Goal: Task Accomplishment & Management: Manage account settings

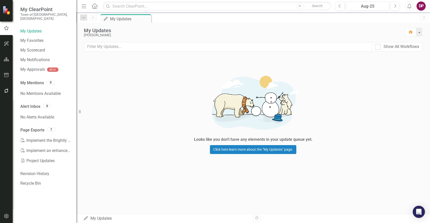
click at [4, 59] on icon "button" at bounding box center [6, 59] width 5 height 4
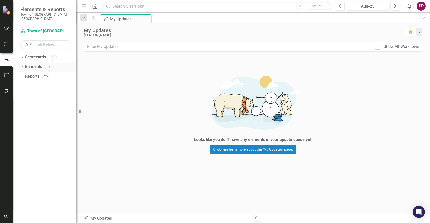
click at [33, 65] on link "Elements" at bounding box center [33, 67] width 17 height 6
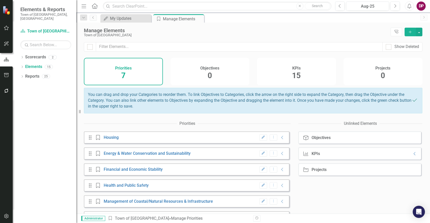
click at [295, 70] on h4 "KPIs" at bounding box center [296, 68] width 8 height 5
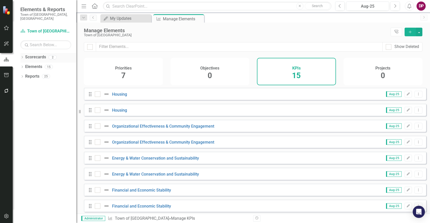
click at [24, 56] on icon "Dropdown" at bounding box center [22, 57] width 4 height 3
click at [27, 65] on div "Dropdown" at bounding box center [25, 67] width 5 height 4
click at [50, 74] on link "Public Works" at bounding box center [54, 77] width 43 height 6
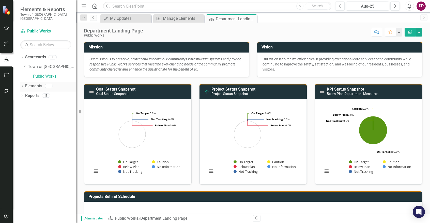
click at [22, 85] on icon "Dropdown" at bounding box center [22, 86] width 4 height 3
click at [38, 103] on link "KPI KPIs" at bounding box center [35, 106] width 15 height 6
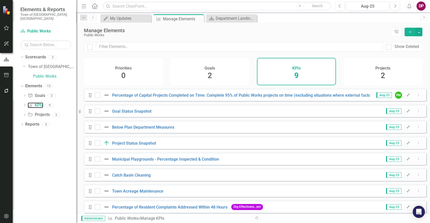
scroll to position [22, 0]
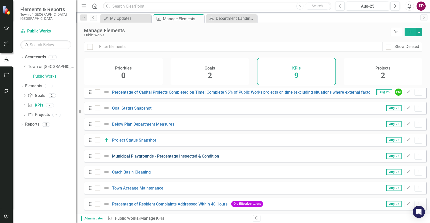
click at [201, 156] on link "Municipal Playgrounds - Percentage Inspected & Condition" at bounding box center [165, 156] width 107 height 5
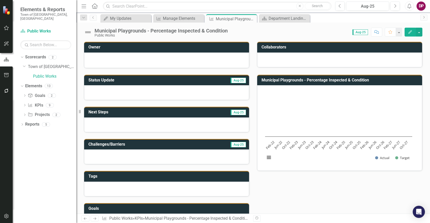
click at [407, 29] on button "Edit" at bounding box center [409, 32] width 11 height 9
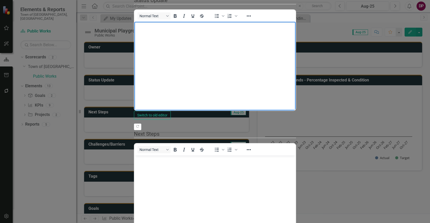
click at [231, 49] on body "Rich Text Area. Press ALT-0 for help." at bounding box center [214, 60] width 161 height 76
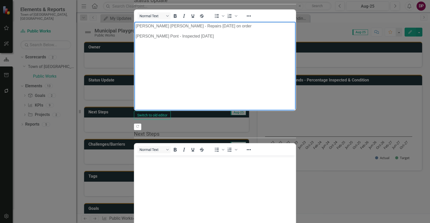
click at [231, 49] on body "Mullen Hall - Repairs 8/27/25 on order Morse Pont - Inspected 4/18/25" at bounding box center [214, 60] width 161 height 76
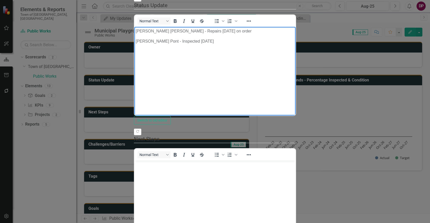
click at [207, 55] on body "Mullen Hall - Repairs 8/27/25 on order Morse Pont - Inspected 4/18/25" at bounding box center [214, 65] width 161 height 76
click at [135, 32] on body "Mullen Hall - Repairs 8/27/25 on order Morse Pont - Inspected 4/18/25 North Fal…" at bounding box center [214, 65] width 161 height 76
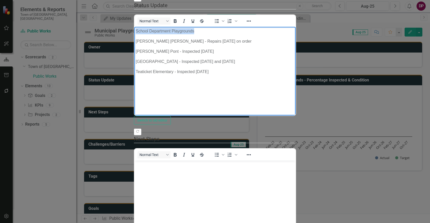
drag, startPoint x: 211, startPoint y: 33, endPoint x: 102, endPoint y: 26, distance: 109.2
click at [134, 27] on html "School Department Playgrounds Mullen Hall - Repairs 8/27/25 on order Morse Pont…" at bounding box center [214, 65] width 161 height 76
click at [172, 24] on icon "Bold" at bounding box center [175, 21] width 6 height 6
click at [229, 72] on p "Teaticket Elementary - Inspected [DATE]" at bounding box center [215, 72] width 159 height 6
click at [172, 24] on icon "Bold" at bounding box center [175, 21] width 6 height 6
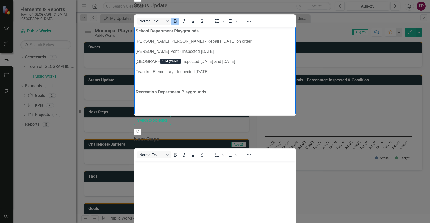
click at [172, 24] on icon "Bold" at bounding box center [175, 21] width 6 height 6
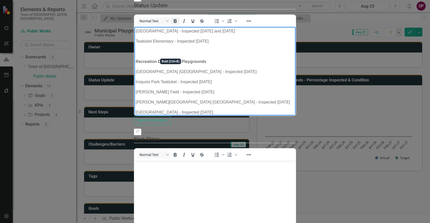
scroll to position [41, 0]
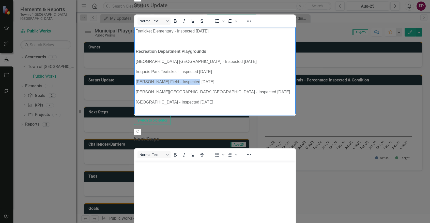
drag, startPoint x: 193, startPoint y: 78, endPoint x: 135, endPoint y: 76, distance: 58.2
click at [135, 76] on body "School Department Playgrounds Mullen Hall - Repairs 8/27/25 on order Morse Pont…" at bounding box center [214, 58] width 161 height 145
click at [136, 60] on p "[GEOGRAPHIC_DATA] [GEOGRAPHIC_DATA] - Inspected [DATE]" at bounding box center [215, 61] width 159 height 6
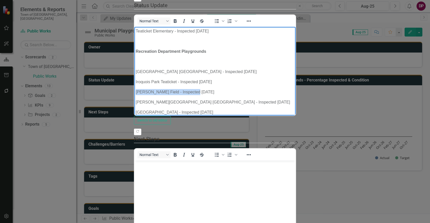
drag, startPoint x: 195, startPoint y: 93, endPoint x: 130, endPoint y: 91, distance: 64.3
click at [134, 91] on html "School Department Playgrounds Mullen Hall - Repairs 8/27/25 on order Morse Pont…" at bounding box center [214, 63] width 161 height 155
copy p "[PERSON_NAME] Field - Inspected [DATE]"
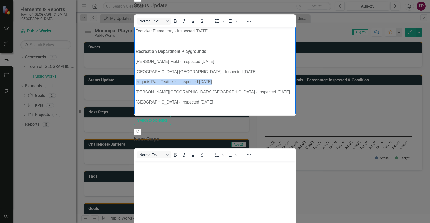
drag, startPoint x: 135, startPoint y: 81, endPoint x: 227, endPoint y: 81, distance: 92.0
click at [227, 81] on body "School Department Playgrounds Mullen Hall - Repairs 8/27/25 on order Morse Pont…" at bounding box center [214, 58] width 161 height 145
copy p "Iroquois Park Teaticket - Inspected [DATE]"
click at [136, 92] on p "[PERSON_NAME][GEOGRAPHIC_DATA] [GEOGRAPHIC_DATA] - Inspected [DATE]" at bounding box center [215, 92] width 159 height 6
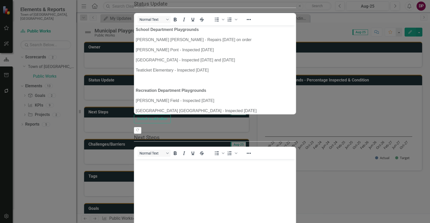
scroll to position [56, 0]
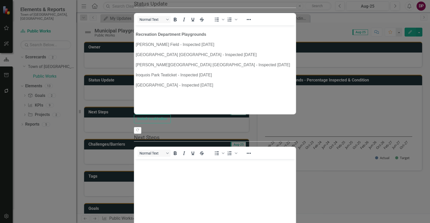
click at [265, 88] on body "School Department Playgrounds Mullen Hall - Repairs 8/27/25 on order Morse Pont…" at bounding box center [214, 41] width 161 height 145
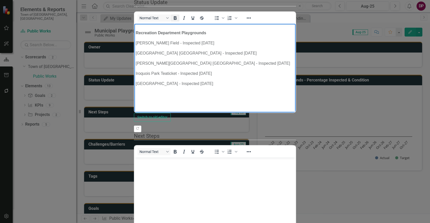
click at [172, 21] on icon "Bold" at bounding box center [175, 18] width 6 height 6
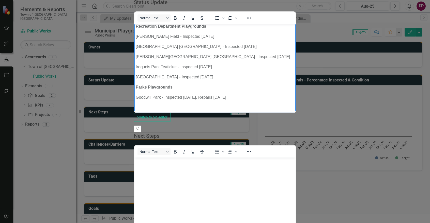
scroll to position [66, 0]
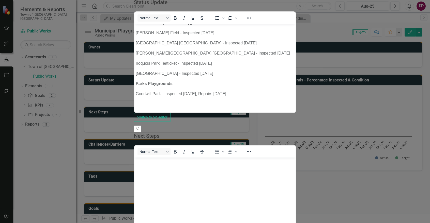
click at [296, 168] on fieldset "Next Steps Normal Text To open the popup, press Shift+Enter To open the popup, …" at bounding box center [215, 193] width 162 height 123
click at [295, 192] on body "Rich Text Area. Press ALT-0 for help." at bounding box center [214, 195] width 161 height 76
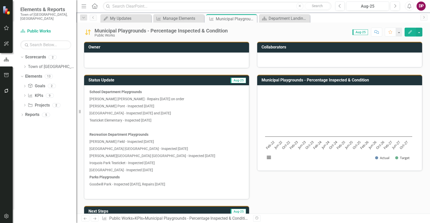
click at [410, 32] on icon "button" at bounding box center [410, 32] width 4 height 4
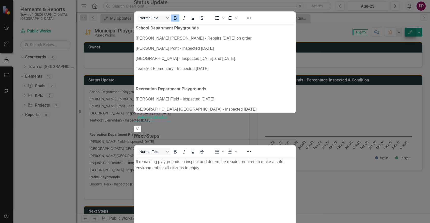
scroll to position [0, 0]
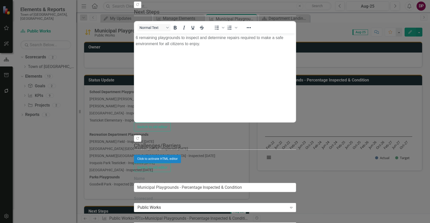
type textarea "[GEOGRAPHIC_DATA] has 22 playgrounds in varying states of condition. Several Pu…"
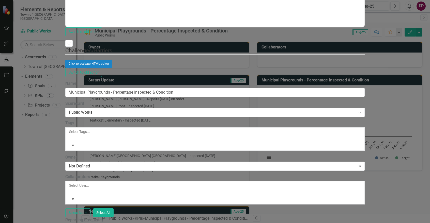
scroll to position [152, 0]
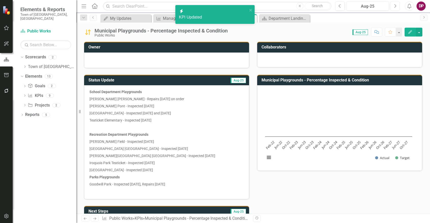
click at [393, 5] on button "Next" at bounding box center [394, 6] width 9 height 9
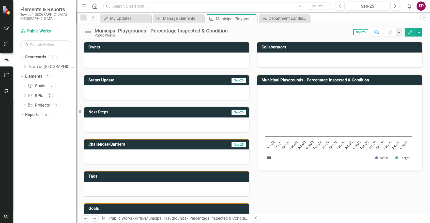
click at [236, 112] on span "Sep-25" at bounding box center [238, 113] width 15 height 6
click at [408, 34] on button "Edit" at bounding box center [409, 32] width 11 height 9
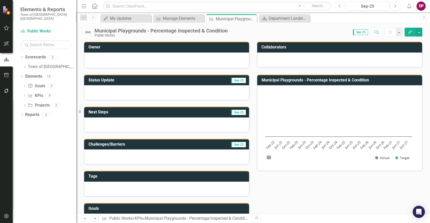
click at [341, 8] on button "Previous" at bounding box center [339, 6] width 9 height 9
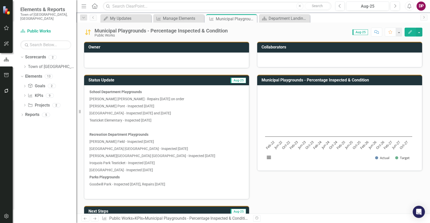
click at [409, 31] on icon "Edit" at bounding box center [410, 32] width 5 height 4
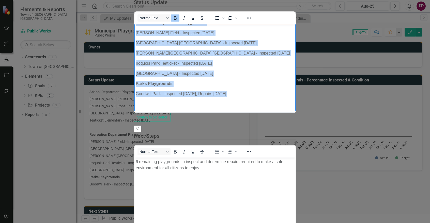
scroll to position [36, 0]
drag, startPoint x: 136, startPoint y: 27, endPoint x: 273, endPoint y: 105, distance: 157.8
click at [273, 105] on body "School Department Playgrounds Mullen Hall - Repairs 8/27/25 on order Morse Pont…" at bounding box center [214, 34] width 161 height 155
copy body "School Department Playgrounds Mullen Hall - Repairs 8/27/25 on order Morse Pont…"
click at [236, 94] on p "Goodwill Park - Inspected [DATE], Repairs [DATE]" at bounding box center [215, 94] width 159 height 6
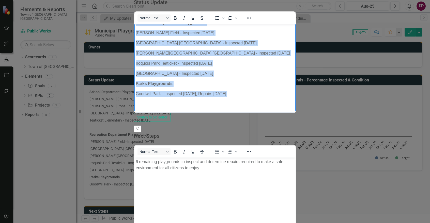
drag, startPoint x: 230, startPoint y: 93, endPoint x: 194, endPoint y: 91, distance: 36.4
click at [194, 91] on p "Goodwill Park - Inspected [DATE], Repairs [DATE]" at bounding box center [215, 94] width 159 height 6
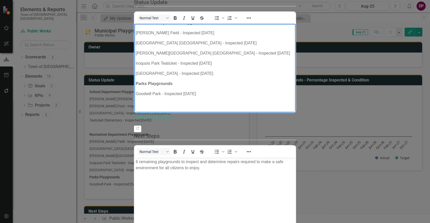
scroll to position [0, 0]
click at [253, 85] on p "Parks Playgrounds" at bounding box center [215, 84] width 159 height 6
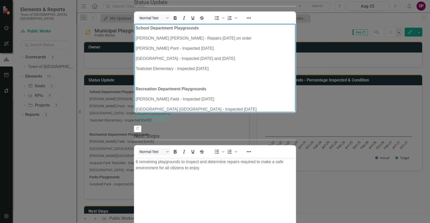
drag, startPoint x: 246, startPoint y: 57, endPoint x: 274, endPoint y: 61, distance: 28.5
click at [274, 61] on body "School Department Playgrounds Mullen Hall - Repairs 8/27/25 on order Morse Pont…" at bounding box center [214, 101] width 161 height 155
click at [295, 74] on body "School Department Playgrounds Mullen Hall - Repairs 8/27/25 on order Morse Pont…" at bounding box center [214, 101] width 161 height 155
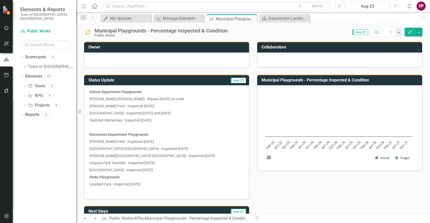
click at [395, 4] on icon "Next" at bounding box center [394, 6] width 3 height 5
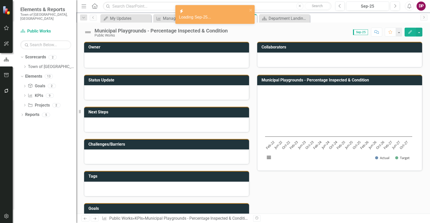
click at [408, 35] on button "Edit" at bounding box center [409, 32] width 11 height 9
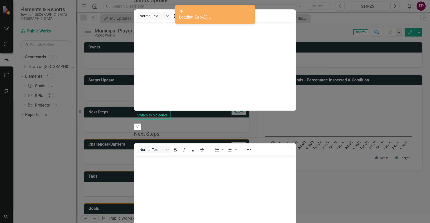
drag, startPoint x: 543, startPoint y: 56, endPoint x: 234, endPoint y: 63, distance: 308.5
click at [234, 63] on body "Rich Text Area. Press ALT-0 for help." at bounding box center [214, 60] width 161 height 76
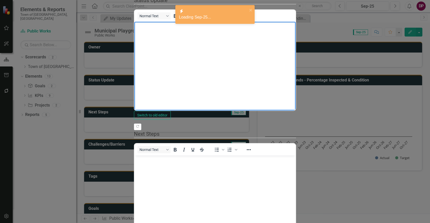
scroll to position [60, 0]
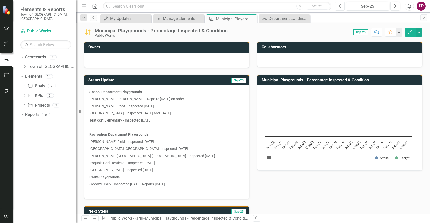
click at [340, 6] on icon "Previous" at bounding box center [339, 6] width 3 height 5
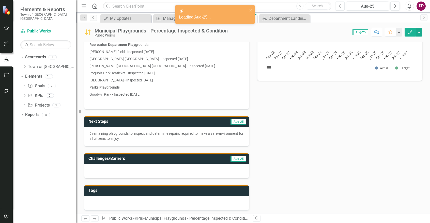
scroll to position [102, 0]
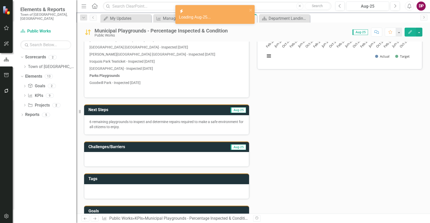
drag, startPoint x: 132, startPoint y: 132, endPoint x: 85, endPoint y: 117, distance: 49.9
click at [85, 117] on div "6 remaining playgrounds to inspect and determine repairs required to make a saf…" at bounding box center [166, 125] width 165 height 20
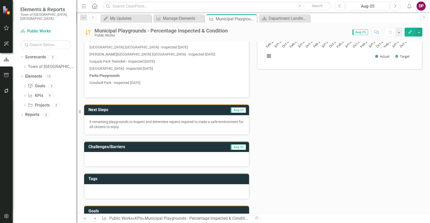
click at [410, 33] on icon "Edit" at bounding box center [410, 32] width 5 height 4
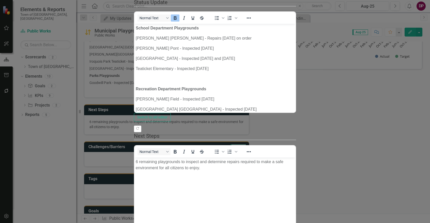
scroll to position [0, 0]
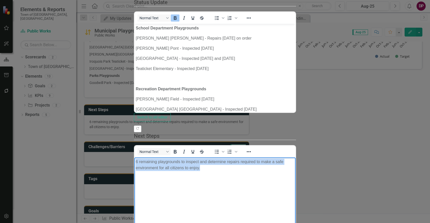
drag, startPoint x: 376, startPoint y: 163, endPoint x: 182, endPoint y: 343, distance: 264.8
click at [134, 157] on html "6 remaining playgrounds to inspect and determine repairs required to make a saf…" at bounding box center [214, 195] width 161 height 76
copy p "6 remaining playgrounds to inspect and determine repairs required to make a saf…"
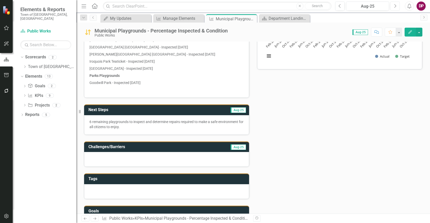
click at [395, 7] on icon "Next" at bounding box center [394, 6] width 3 height 5
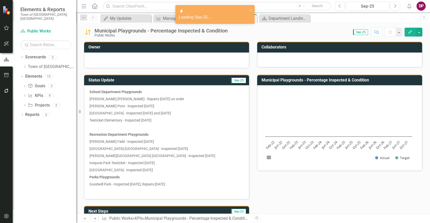
click at [408, 33] on icon "Edit" at bounding box center [410, 32] width 5 height 4
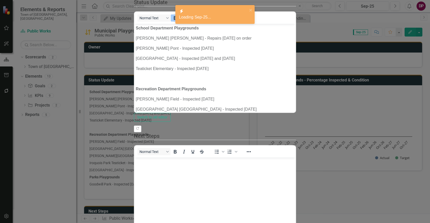
scroll to position [25, 0]
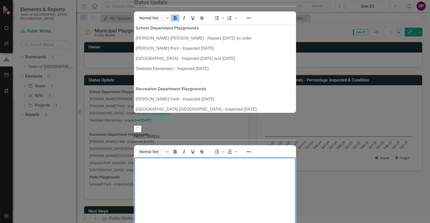
drag, startPoint x: 315, startPoint y: 343, endPoint x: 185, endPoint y: 181, distance: 208.0
click at [185, 181] on body "Rich Text Area. Press ALT-0 for help." at bounding box center [214, 195] width 161 height 76
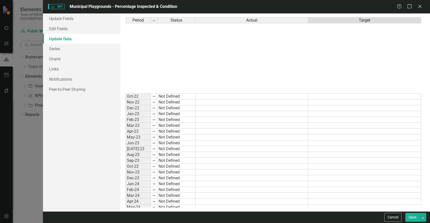
scroll to position [127, 0]
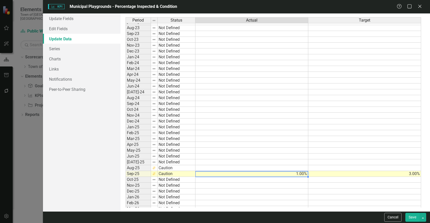
click at [290, 173] on td "1.00%" at bounding box center [251, 174] width 113 height 6
type textarea "1"
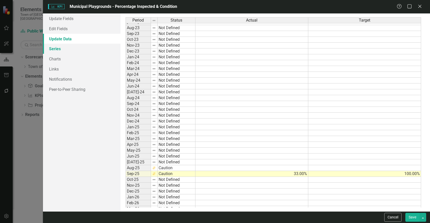
type textarea "100"
click at [77, 49] on link "Series" at bounding box center [81, 49] width 77 height 10
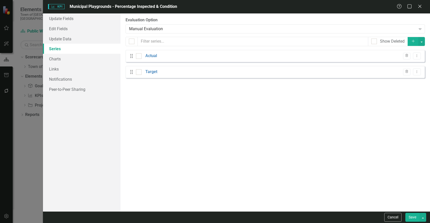
click at [298, 54] on div "Drag Actual Trash Dropdown Menu" at bounding box center [274, 56] width 299 height 12
click at [152, 56] on link "Actual" at bounding box center [151, 56] width 12 height 6
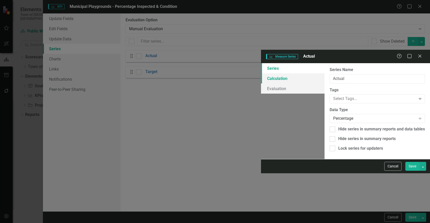
click at [261, 73] on link "Calculation" at bounding box center [293, 78] width 64 height 10
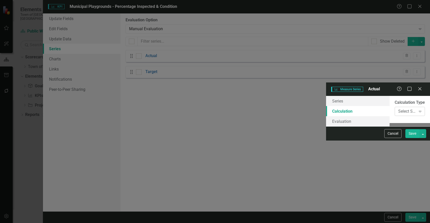
click at [398, 109] on div "Select Series Calculation Type" at bounding box center [407, 112] width 18 height 6
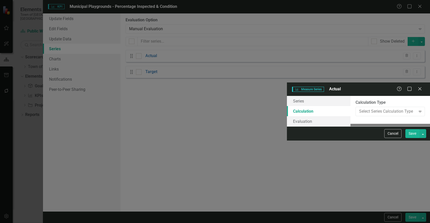
click at [412, 138] on button "Save" at bounding box center [412, 133] width 14 height 9
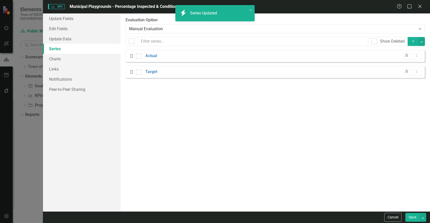
click at [412, 217] on button "Save" at bounding box center [412, 217] width 14 height 9
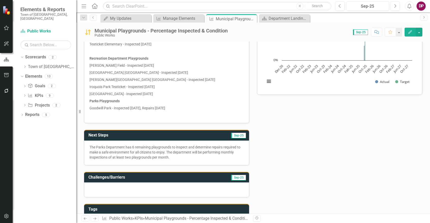
scroll to position [0, 0]
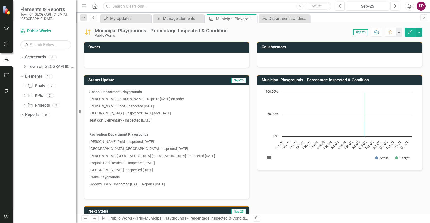
click at [407, 32] on button "Edit" at bounding box center [409, 32] width 11 height 9
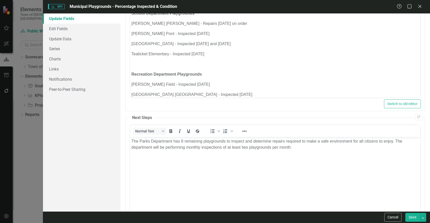
scroll to position [51, 0]
click at [392, 139] on p "The Parks Department has 6 remaining playgrounds to inspect and determine repai…" at bounding box center [275, 144] width 288 height 12
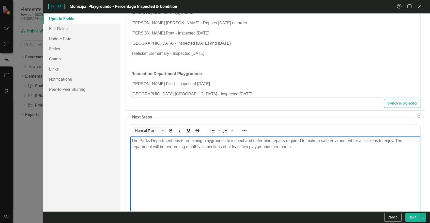
click at [394, 140] on p "The Parks Department has 6 remaining playgrounds to inspect and determine repai…" at bounding box center [275, 144] width 288 height 12
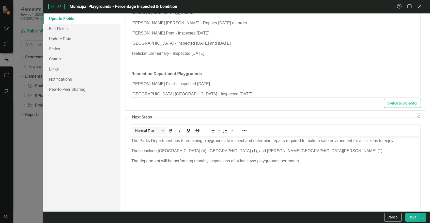
click at [409, 217] on button "Save" at bounding box center [412, 217] width 14 height 9
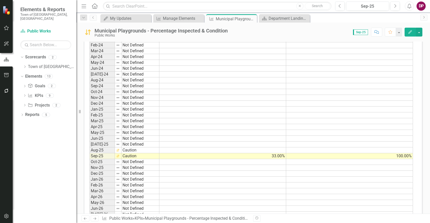
scroll to position [533, 0]
click at [257, 158] on td "33.00%" at bounding box center [222, 156] width 127 height 6
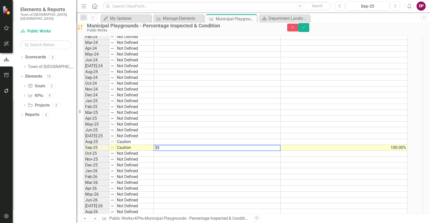
scroll to position [535, 0]
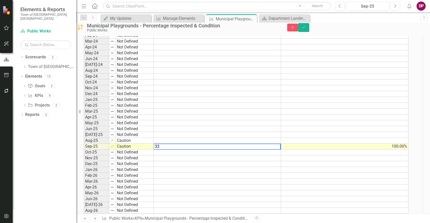
type textarea "3"
click at [295, 29] on icon "Close" at bounding box center [292, 28] width 5 height 4
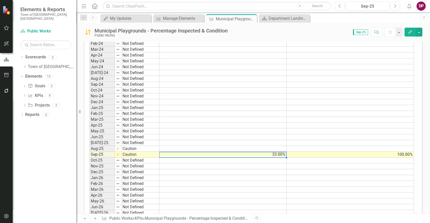
type textarea "33"
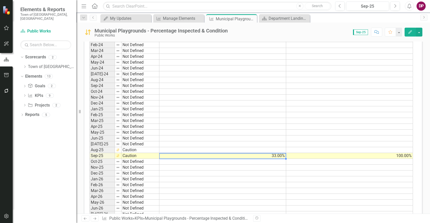
click at [31, 132] on div "Dropdown Scorecards 2 Dropdown Town of Falmouth Public Works Dropdown Elements …" at bounding box center [45, 138] width 64 height 170
click at [30, 112] on link "Reports" at bounding box center [32, 115] width 14 height 6
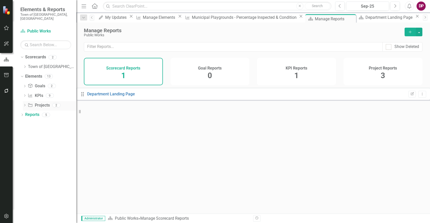
click at [31, 103] on icon "Project" at bounding box center [30, 105] width 5 height 4
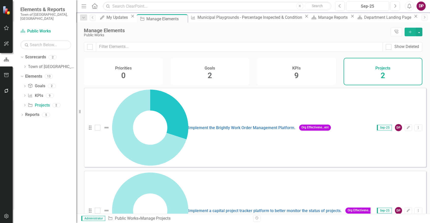
click at [408, 31] on icon "Add" at bounding box center [410, 32] width 5 height 4
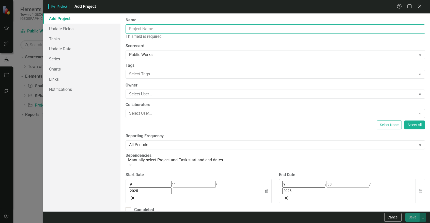
click at [178, 26] on input "Name" at bounding box center [274, 28] width 299 height 9
click at [169, 31] on input "Name" at bounding box center [274, 28] width 299 height 9
paste input "Wastewater Treatment Plant Facility TASA Improvements"
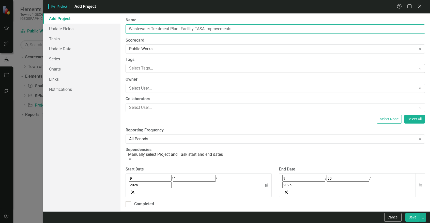
type input "Wastewater Treatment Plant Facility TASA Improvements"
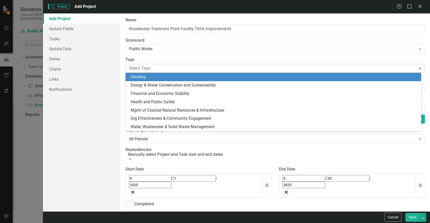
click at [169, 68] on div at bounding box center [271, 68] width 289 height 7
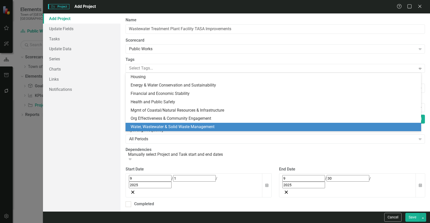
click at [175, 128] on span "Water, Wastewater & Solid Waste Management" at bounding box center [173, 126] width 84 height 5
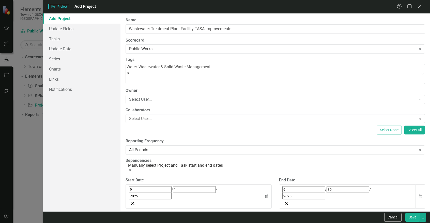
click at [170, 134] on div "ClearPoint Can Do More! How ClearPoint Can Help Close Enterprise plans can auto…" at bounding box center [274, 112] width 309 height 198
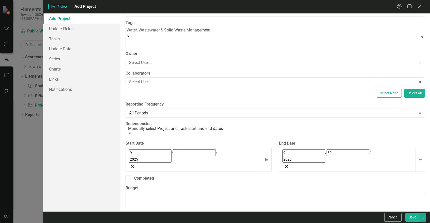
scroll to position [51, 0]
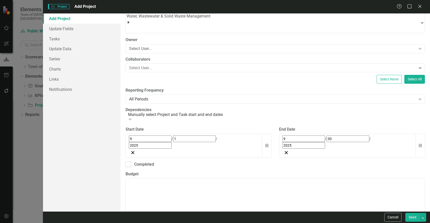
click at [172, 138] on div "[DATE]" at bounding box center [194, 142] width 130 height 13
click at [137, 147] on button "«" at bounding box center [131, 150] width 11 height 11
click at [203, 150] on button "›" at bounding box center [197, 150] width 11 height 11
click at [147, 187] on abbr "16" at bounding box center [145, 189] width 4 height 4
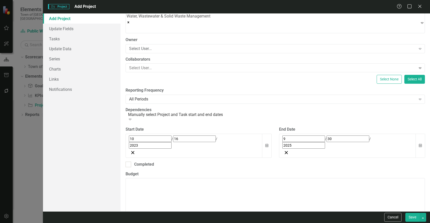
click at [310, 136] on div "[DATE]" at bounding box center [347, 142] width 130 height 13
click at [368, 149] on button "»" at bounding box center [362, 150] width 11 height 11
click at [302, 148] on button "‹" at bounding box center [296, 150] width 11 height 11
click at [357, 147] on button "›" at bounding box center [350, 150] width 11 height 11
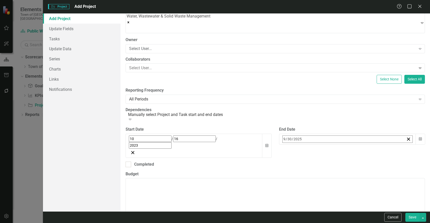
click at [305, 212] on button "31" at bounding box center [298, 216] width 13 height 9
click at [171, 151] on div "ClearPoint Can Do More! How ClearPoint Can Help Close Enterprise plans can auto…" at bounding box center [274, 112] width 309 height 198
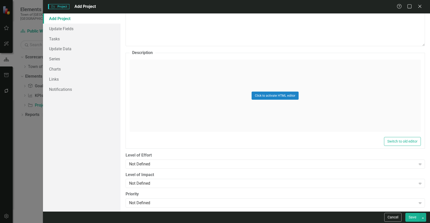
scroll to position [250, 0]
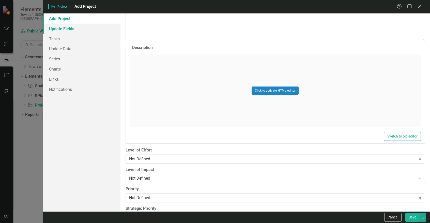
click at [69, 27] on link "Update Fields" at bounding box center [81, 29] width 77 height 10
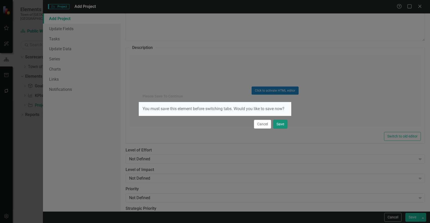
click at [279, 125] on button "Save" at bounding box center [280, 124] width 14 height 9
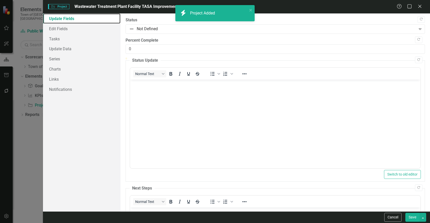
scroll to position [0, 0]
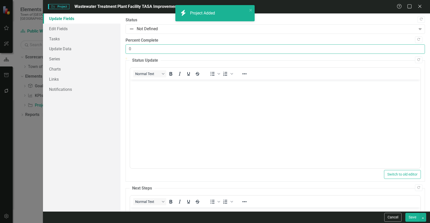
click at [153, 46] on input "0" at bounding box center [274, 48] width 299 height 9
drag, startPoint x: 153, startPoint y: 46, endPoint x: -31, endPoint y: 45, distance: 184.7
click at [0, 45] on html "icon.bolt Project Added Elements & Reports Town of [GEOGRAPHIC_DATA], [GEOGRAPH…" at bounding box center [215, 111] width 430 height 223
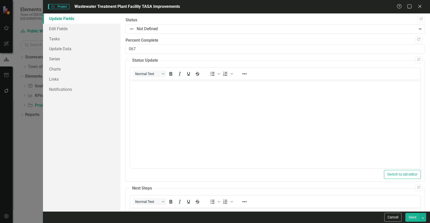
click at [181, 123] on body "Rich Text Area. Press ALT-0 for help." at bounding box center [275, 118] width 290 height 76
click at [130, 49] on input "067" at bounding box center [274, 48] width 299 height 9
type input "67"
click at [234, 143] on body "Rich Text Area. Press ALT-0 for help." at bounding box center [275, 118] width 290 height 76
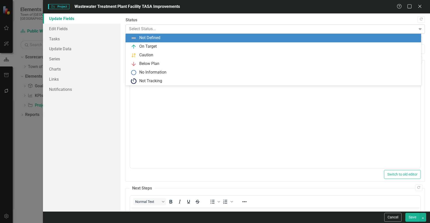
click at [161, 28] on div at bounding box center [271, 29] width 284 height 7
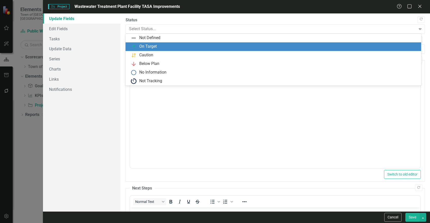
click at [162, 46] on div "On Target" at bounding box center [274, 47] width 287 height 6
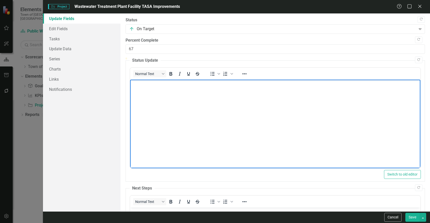
click at [171, 122] on body "Rich Text Area. Press ALT-0 for help." at bounding box center [275, 118] width 290 height 76
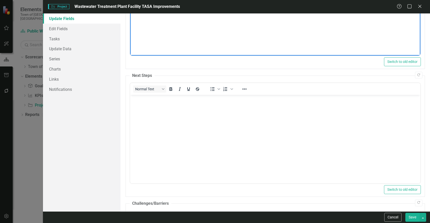
scroll to position [127, 0]
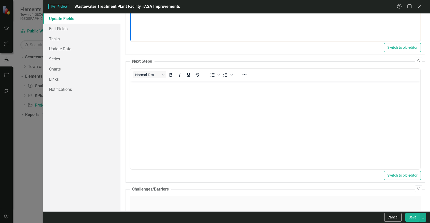
click at [151, 132] on body "Rich Text Area. Press ALT-0 for help." at bounding box center [275, 119] width 290 height 76
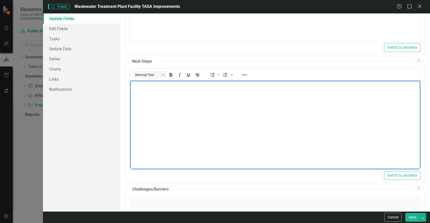
click at [224, 122] on body "Rich Text Area. Press ALT-0 for help." at bounding box center [275, 119] width 290 height 76
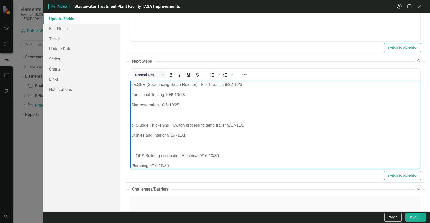
scroll to position [0, 0]
drag, startPoint x: 137, startPoint y: 84, endPoint x: 90, endPoint y: 81, distance: 46.9
click at [130, 81] on html "5a.SBR (Sequencing Batch Reactor) Field Testing 9/22-10/6 Functional Testing 10…" at bounding box center [275, 138] width 290 height 114
click at [216, 95] on p "Functional Testing 10/6-10/13" at bounding box center [275, 95] width 288 height 6
drag, startPoint x: 170, startPoint y: 96, endPoint x: 129, endPoint y: 97, distance: 41.2
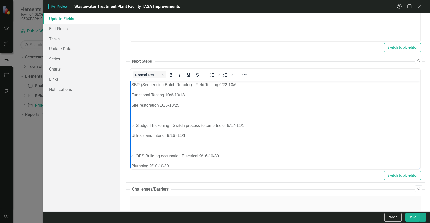
click at [130, 97] on html "SBR (Sequencing Batch Reactor) Field Testing 9/22-10/6 Functional Testing 10/6-…" at bounding box center [275, 138] width 290 height 114
drag, startPoint x: 220, startPoint y: 105, endPoint x: 256, endPoint y: 200, distance: 101.2
click at [130, 107] on html "SBR (Sequencing Batch Reactor) Field Testing 9/22-10/6 Functional Testing 10/6-…" at bounding box center [275, 138] width 290 height 114
click at [195, 85] on p "SBR (Sequencing Batch Reactor) Field Testing 9/22-10/6" at bounding box center [275, 85] width 288 height 6
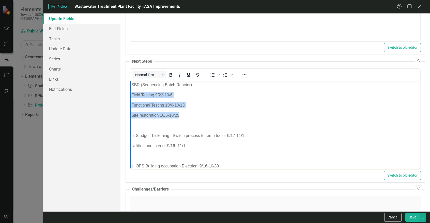
drag, startPoint x: 186, startPoint y: 115, endPoint x: 128, endPoint y: 95, distance: 61.1
click at [130, 95] on html "SBR (Sequencing Batch Reactor) Field Testing 9/22-10/6 Functional Testing 10/6-…" at bounding box center [275, 143] width 290 height 124
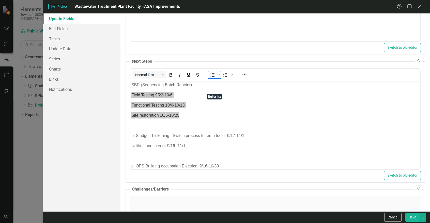
click at [211, 78] on icon "Bullet list" at bounding box center [212, 75] width 6 height 6
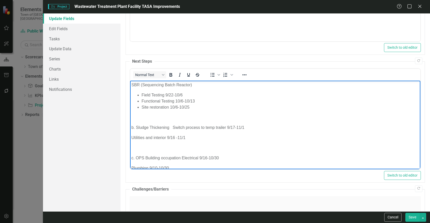
click at [281, 146] on p "Rich Text Area. Press ALT-0 for help." at bounding box center [275, 148] width 288 height 6
click at [137, 128] on p "b. Sludge Thickening Switch process to temp trailer 9/17-11/1" at bounding box center [275, 127] width 288 height 6
click at [136, 128] on p "b. Sludge Thickening Switch process to temp trailer 9/17-11/1" at bounding box center [275, 127] width 288 height 6
click at [168, 126] on p "Sludge Thickening Switch process to temp trailer 9/17-11/1" at bounding box center [275, 127] width 288 height 6
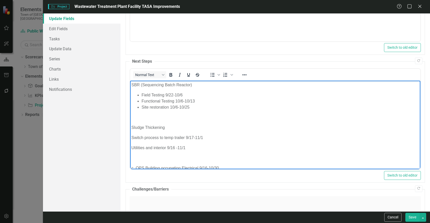
drag, startPoint x: 184, startPoint y: 147, endPoint x: 232, endPoint y: 240, distance: 104.7
click at [130, 145] on html "SBR (Sequencing Batch Reactor) Field Testing 9/22-10/6 Functional Testing 10/6-…" at bounding box center [275, 144] width 290 height 127
drag, startPoint x: 201, startPoint y: 148, endPoint x: 125, endPoint y: 135, distance: 77.5
click at [130, 135] on html "SBR (Sequencing Batch Reactor) Field Testing 9/22-10/6 Functional Testing 10/6-…" at bounding box center [275, 144] width 290 height 127
click at [213, 78] on icon "Bullet list" at bounding box center [212, 75] width 6 height 6
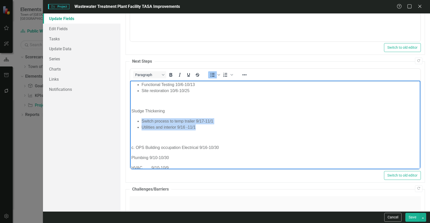
scroll to position [34, 0]
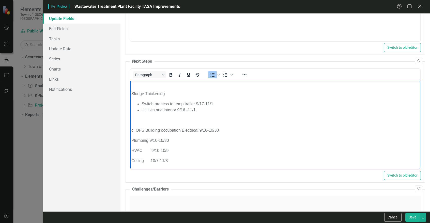
click at [136, 129] on p "c. OPS Building occupation Electrical 9/16-10/30" at bounding box center [275, 130] width 288 height 6
click at [178, 130] on p "OPS Building occupation Electrical 9/16-10/30" at bounding box center [275, 130] width 288 height 6
drag, startPoint x: 197, startPoint y: 149, endPoint x: 119, endPoint y: 149, distance: 78.0
click at [130, 149] on html "SBR (Sequencing Batch Reactor) Field Testing 9/22-10/6 Functional Testing 10/6-…" at bounding box center [275, 113] width 290 height 133
click at [132, 151] on p "Plumbing 9/10-10/30" at bounding box center [275, 151] width 288 height 6
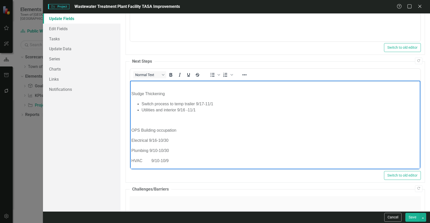
scroll to position [44, 0]
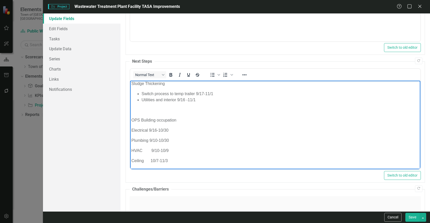
drag, startPoint x: 199, startPoint y: 150, endPoint x: 125, endPoint y: 151, distance: 73.7
click at [130, 151] on html "SBR (Sequencing Batch Reactor) Field Testing 9/22-10/6 Functional Testing 10/6-…" at bounding box center [275, 103] width 290 height 133
drag, startPoint x: 200, startPoint y: 160, endPoint x: 229, endPoint y: 261, distance: 105.3
click at [130, 166] on html "SBR (Sequencing Batch Reactor) Field Testing 9/22-10/6 Functional Testing 10/6-…" at bounding box center [275, 103] width 290 height 133
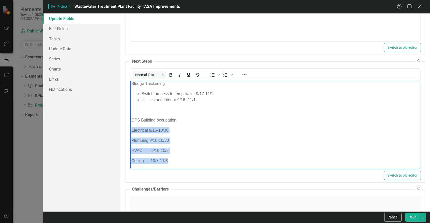
drag, startPoint x: 177, startPoint y: 164, endPoint x: 239, endPoint y: 226, distance: 87.7
click at [130, 132] on html "SBR (Sequencing Batch Reactor) Field Testing 9/22-10/6 Functional Testing 10/6-…" at bounding box center [275, 103] width 290 height 133
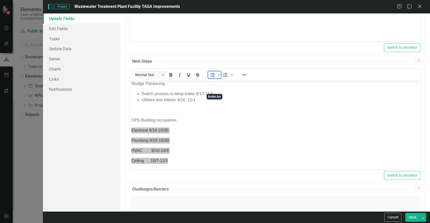
click at [209, 78] on span "Bullet list" at bounding box center [212, 74] width 9 height 7
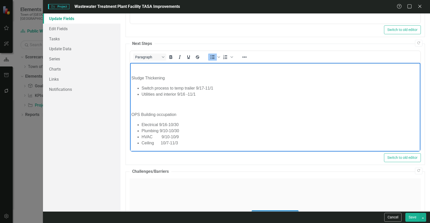
scroll to position [152, 0]
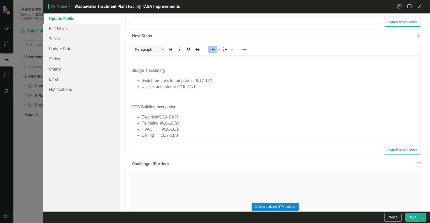
click at [412, 217] on button "Save" at bounding box center [412, 217] width 14 height 9
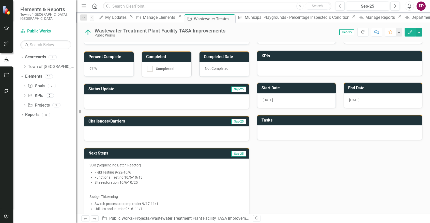
scroll to position [20, 0]
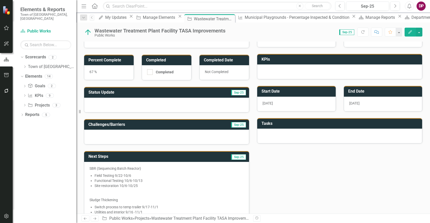
click at [325, 136] on div at bounding box center [339, 136] width 165 height 15
click at [410, 32] on icon "button" at bounding box center [410, 32] width 4 height 4
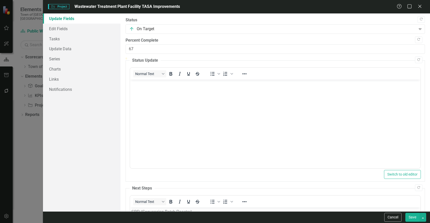
scroll to position [152, 0]
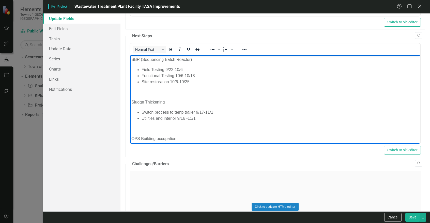
click at [181, 99] on p "Sludge Thickening" at bounding box center [275, 102] width 288 height 6
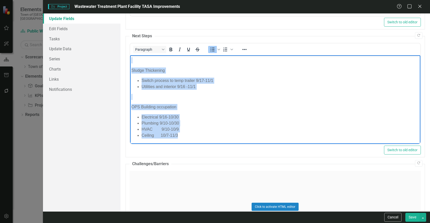
scroll to position [0, 0]
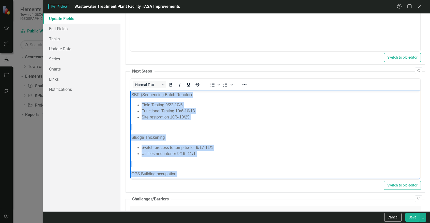
drag, startPoint x: 187, startPoint y: 172, endPoint x: 164, endPoint y: 105, distance: 70.8
click at [130, 90] on html "SBR (Sequencing Batch Reactor) Field Testing 9/22-10/6 Functional Testing 10/6-…" at bounding box center [275, 150] width 290 height 120
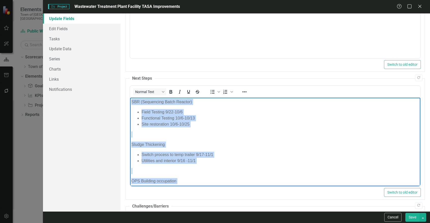
copy body "SBR (Sequencing Batch Reactor) Field Testing 9/22-10/6 Functional Testing 10/6-…"
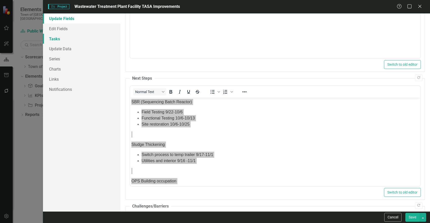
click at [56, 40] on link "Tasks" at bounding box center [81, 39] width 77 height 10
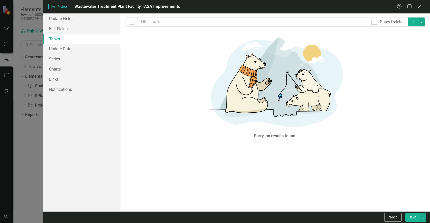
click at [411, 20] on button "Add" at bounding box center [412, 22] width 11 height 9
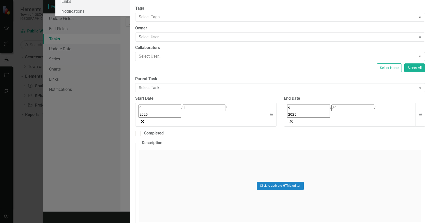
paste input "SBR (Sequencing Batch Reactor)"
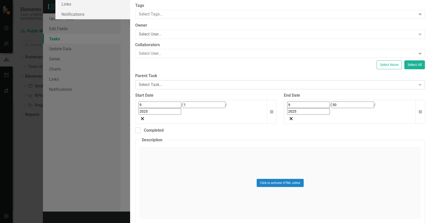
type input "SBR (Sequencing Batch Reactor)"
click at [208, 88] on div "Select Task..." at bounding box center [277, 85] width 277 height 6
click at [183, 108] on input "1" at bounding box center [204, 105] width 43 height 7
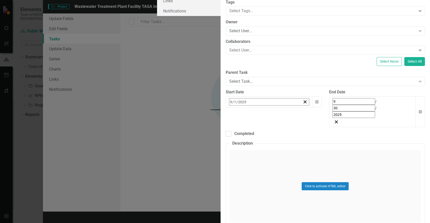
click at [268, 154] on abbr "17" at bounding box center [270, 152] width 4 height 4
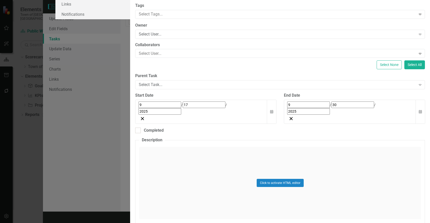
click at [329, 115] on div "[DATE]" at bounding box center [349, 108] width 125 height 13
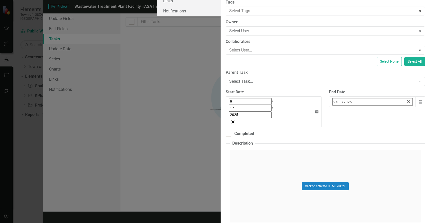
click at [396, 119] on button "›" at bounding box center [401, 112] width 11 height 11
click at [342, 147] on button "6" at bounding box center [348, 142] width 13 height 9
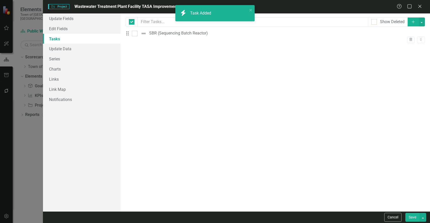
checkbox input "false"
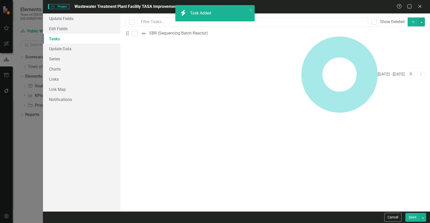
click at [410, 18] on button "Add" at bounding box center [412, 22] width 11 height 9
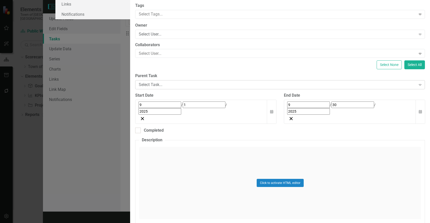
type input "Sludge Thickening"
click at [199, 88] on div "Select Task..." at bounding box center [277, 85] width 277 height 6
click at [230, 115] on div "[DATE]" at bounding box center [200, 108] width 125 height 13
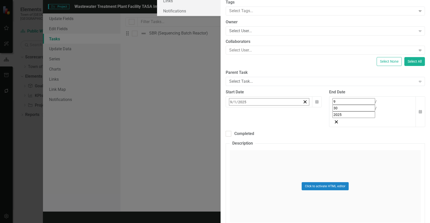
click at [264, 156] on button "17" at bounding box center [270, 151] width 13 height 9
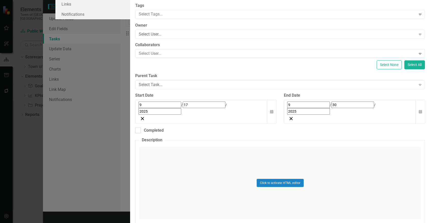
click at [329, 99] on div "End Date" at bounding box center [354, 96] width 141 height 6
click at [326, 115] on div "[DATE]" at bounding box center [349, 108] width 125 height 13
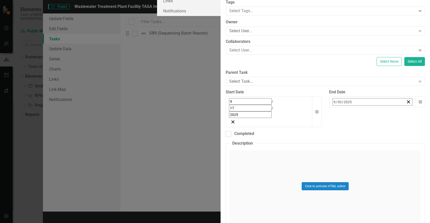
click at [396, 119] on button "›" at bounding box center [401, 112] width 11 height 11
click at [405, 138] on button "1" at bounding box center [411, 133] width 13 height 9
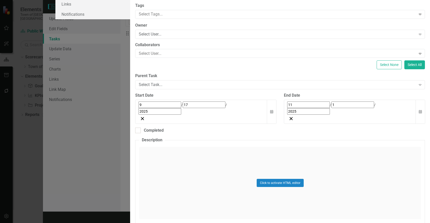
scroll to position [51, 0]
click at [230, 165] on div "Click to activate HTML editor" at bounding box center [279, 183] width 281 height 72
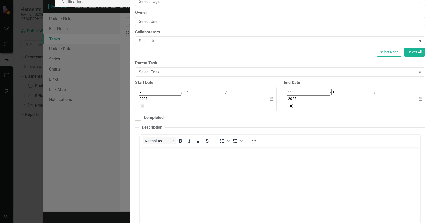
scroll to position [77, 0]
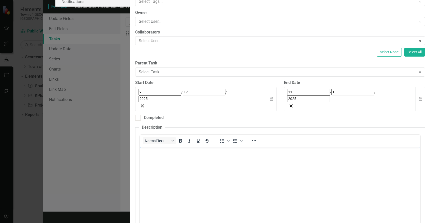
click at [191, 191] on body "Rich Text Area. Press ALT-0 for help." at bounding box center [280, 185] width 280 height 76
click at [209, 187] on body "Rich Text Area. Press ALT-0 for help." at bounding box center [280, 185] width 280 height 76
drag, startPoint x: 183, startPoint y: 160, endPoint x: 119, endPoint y: 134, distance: 68.9
click at [140, 147] on html "b. Sludge Thickening Switch process to temp trailer 9/17-11/1 Utilities and int…" at bounding box center [280, 185] width 280 height 76
click at [192, 161] on p "Utilities and interior 9/16 -11/1" at bounding box center [280, 161] width 278 height 6
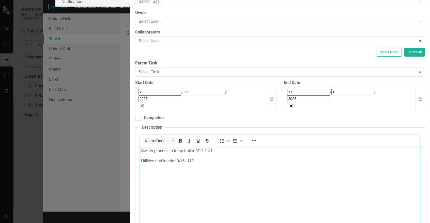
click at [195, 160] on p "Utilities and interior 9/16 -11/1" at bounding box center [280, 161] width 278 height 6
click at [194, 160] on p "Utilities and interior 9/16 -11/1" at bounding box center [280, 161] width 278 height 6
drag, startPoint x: 191, startPoint y: 160, endPoint x: 235, endPoint y: 261, distance: 110.0
click at [140, 159] on html "Switch process to temp trailer 9/17-11/1 Utilities and interior 9/16 -11/1" at bounding box center [280, 185] width 280 height 76
drag, startPoint x: 210, startPoint y: 160, endPoint x: 293, endPoint y: 253, distance: 124.8
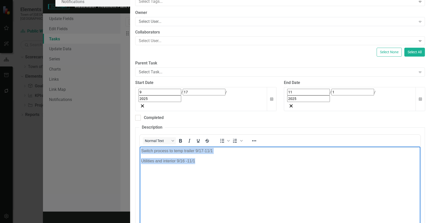
click at [140, 147] on html "Switch process to temp trailer 9/17-11/1 Utilities and interior 9/16 -11/1" at bounding box center [280, 185] width 280 height 76
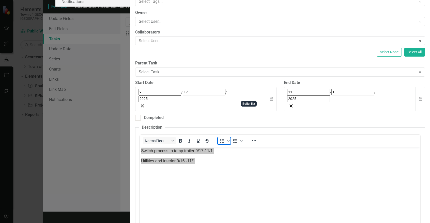
click at [225, 138] on icon "Bullet list" at bounding box center [222, 141] width 6 height 6
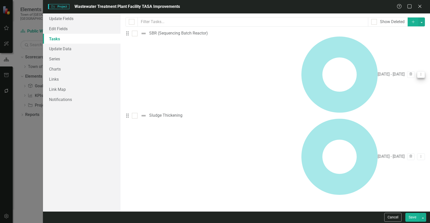
click at [419, 73] on icon "Dropdown Menu" at bounding box center [421, 74] width 4 height 3
click at [397, 45] on link "Edit Edit Task" at bounding box center [400, 44] width 40 height 9
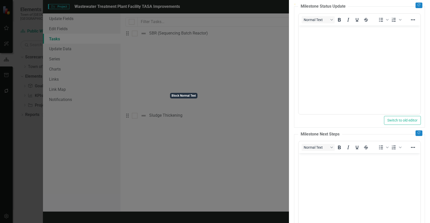
scroll to position [120, 0]
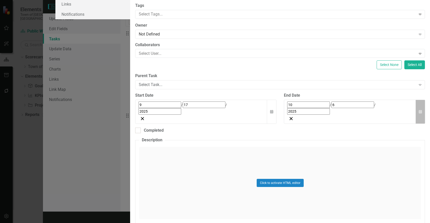
click at [419, 114] on icon "Calendar" at bounding box center [420, 112] width 3 height 4
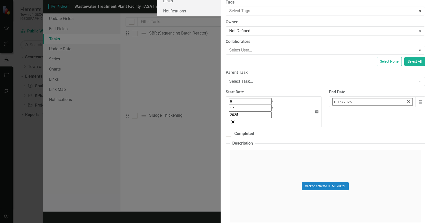
click at [409, 163] on abbr "25" at bounding box center [411, 161] width 4 height 4
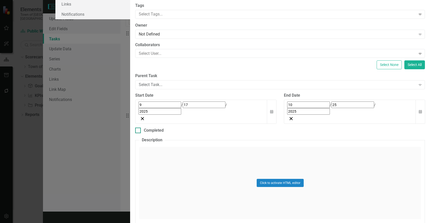
click at [206, 134] on div "Completed" at bounding box center [280, 131] width 290 height 6
click at [138, 131] on input "Completed" at bounding box center [136, 129] width 3 height 3
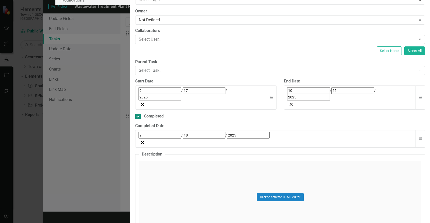
click at [138, 114] on input "Completed" at bounding box center [136, 115] width 3 height 3
checkbox input "false"
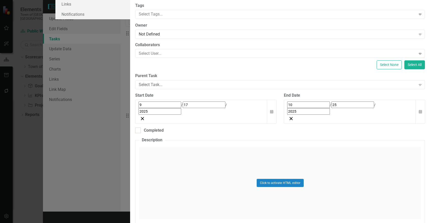
click at [197, 148] on div "Click to activate HTML editor" at bounding box center [279, 183] width 281 height 72
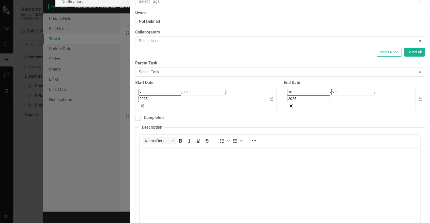
scroll to position [77, 0]
click at [174, 180] on body "Rich Text Area. Press ALT-0 for help." at bounding box center [280, 185] width 280 height 76
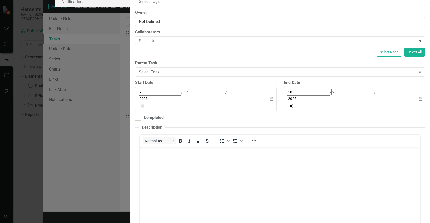
click at [239, 185] on body "Rich Text Area. Press ALT-0 for help." at bounding box center [280, 185] width 280 height 76
drag, startPoint x: 228, startPoint y: 160, endPoint x: 58, endPoint y: 156, distance: 170.0
click at [140, 156] on html "Field Testing 9/22-10/6 Functional Testing 10/6-10/13 Site restoration 10/6-10/…" at bounding box center [280, 185] width 280 height 76
drag, startPoint x: 228, startPoint y: 170, endPoint x: 56, endPoint y: 180, distance: 173.0
click at [140, 180] on html "Field Testing 9/22-10/6 Functional Testing 10/6-10/13 Site restoration 10/6-10/…" at bounding box center [280, 185] width 280 height 76
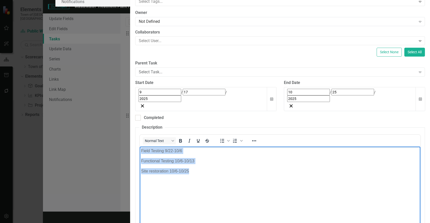
drag, startPoint x: 210, startPoint y: 178, endPoint x: 387, endPoint y: 240, distance: 188.0
click at [140, 147] on html "Field Testing 9/22-10/6 Functional Testing 10/6-10/13 Site restoration 10/6-10/…" at bounding box center [280, 185] width 280 height 76
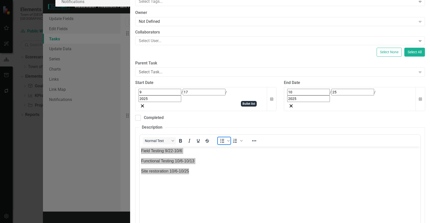
click at [225, 138] on icon "Bullet list" at bounding box center [222, 141] width 6 height 6
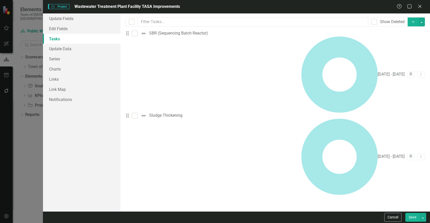
click at [412, 22] on icon "button" at bounding box center [413, 21] width 3 height 3
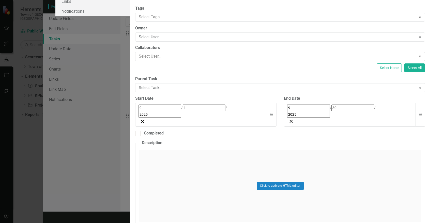
paste input "OPS Building occupation"
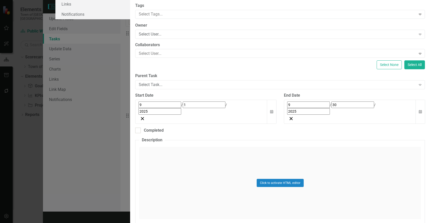
type input "OPS Building Occupation"
click at [211, 188] on div "Click to activate HTML editor" at bounding box center [279, 183] width 281 height 72
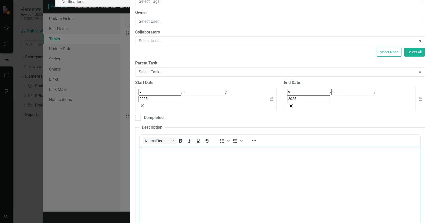
click at [215, 197] on body "Rich Text Area. Press ALT-0 for help." at bounding box center [280, 185] width 280 height 76
drag, startPoint x: 207, startPoint y: 160, endPoint x: 70, endPoint y: 160, distance: 136.7
click at [140, 160] on html "Electrical 9/16-10/30 Plumbing 9/10-10/30 HVAC 9/10-10/9 Ceiling 10/7-11/3" at bounding box center [280, 185] width 280 height 76
drag, startPoint x: 208, startPoint y: 170, endPoint x: 257, endPoint y: 279, distance: 119.7
click at [140, 174] on html "Electrical 9/16-10/30 Plumbing 9/10-10/30 HVAC 9/10-10/9 Ceiling 10/7-11/3" at bounding box center [280, 185] width 280 height 76
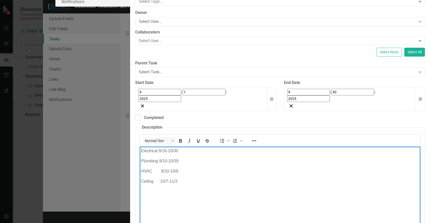
drag, startPoint x: 208, startPoint y: 181, endPoint x: 260, endPoint y: 286, distance: 116.9
click at [140, 183] on html "Electrical 9/16-10/30 Plumbing 9/10-10/30 HVAC 9/10-10/9 Ceiling 10/7-11/3" at bounding box center [280, 185] width 280 height 76
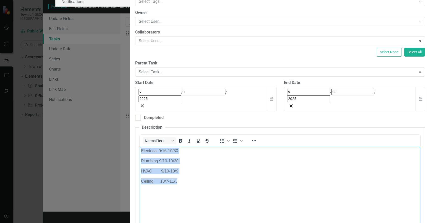
drag, startPoint x: 189, startPoint y: 182, endPoint x: 79, endPoint y: 124, distance: 124.7
click at [140, 147] on html "Electrical 9/16-10/30 Plumbing 9/10-10/30 HVAC 9/10-10/9 Ceiling 10/7-11/3" at bounding box center [280, 185] width 280 height 76
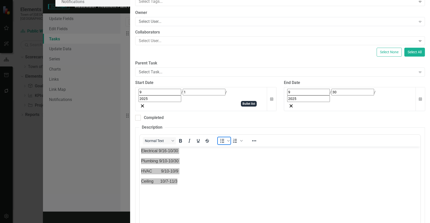
click at [225, 138] on icon "Bullet list" at bounding box center [222, 141] width 6 height 6
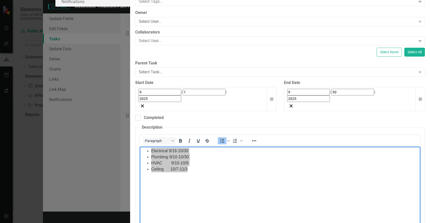
click at [217, 87] on div "[DATE]" at bounding box center [201, 99] width 132 height 24
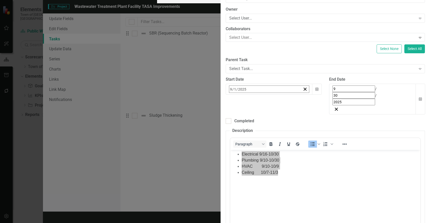
click at [251, 134] on button "16" at bounding box center [257, 138] width 13 height 9
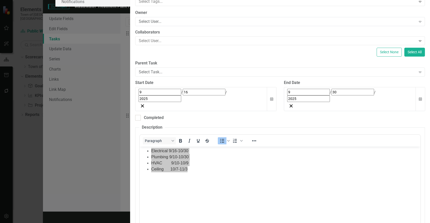
click at [370, 89] on div "[DATE]" at bounding box center [349, 95] width 125 height 13
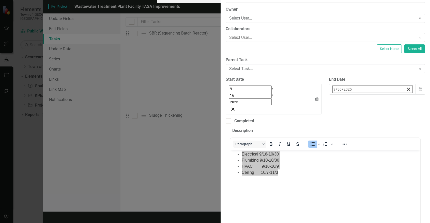
click at [396, 95] on button "›" at bounding box center [401, 100] width 11 height 11
click at [342, 125] on button "3" at bounding box center [348, 129] width 13 height 9
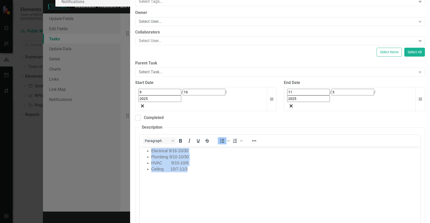
click at [257, 194] on body "Electrical 9/16-10/30 Plumbing 9/10-10/30 HVAC 9/10-10/9 Ceiling 10/7-11/3" at bounding box center [280, 185] width 280 height 76
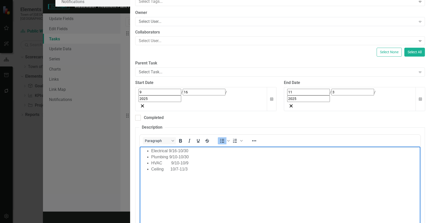
scroll to position [0, 0]
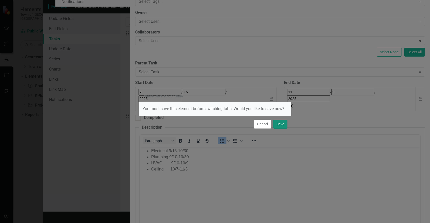
click at [281, 124] on button "Save" at bounding box center [280, 124] width 14 height 9
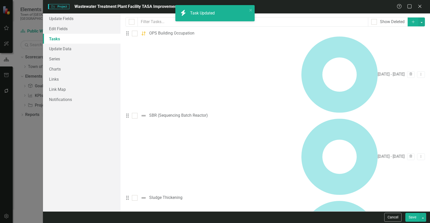
click at [202, 113] on div "SBR (Sequencing Batch Reactor)" at bounding box center [178, 116] width 59 height 6
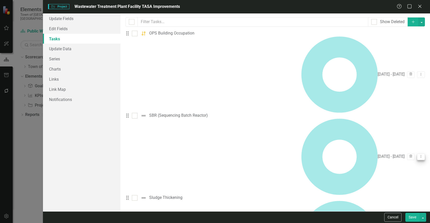
click at [419, 155] on icon "Dropdown Menu" at bounding box center [421, 156] width 4 height 3
click at [405, 61] on link "Edit Edit Task" at bounding box center [400, 60] width 40 height 9
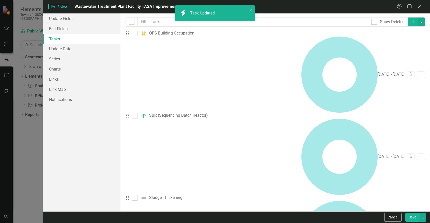
click at [173, 195] on div "Sludge Thickening" at bounding box center [165, 198] width 33 height 6
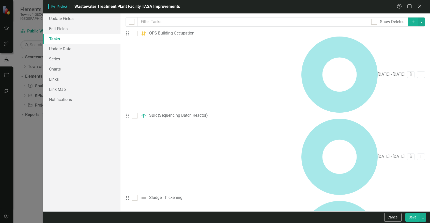
click at [407, 79] on link "Edit Edit Task" at bounding box center [400, 76] width 40 height 9
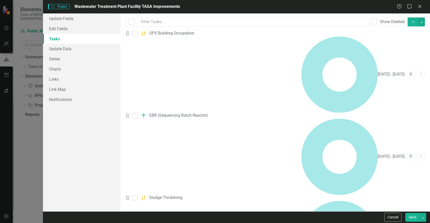
click at [412, 218] on button "Save" at bounding box center [412, 217] width 14 height 9
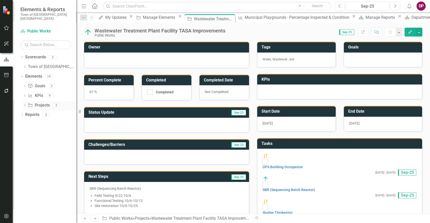
click at [38, 103] on link "Project Projects" at bounding box center [39, 106] width 22 height 6
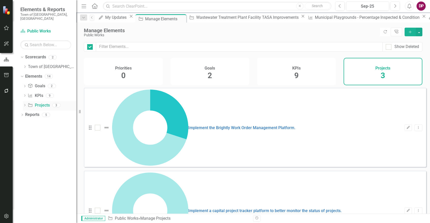
checkbox input "false"
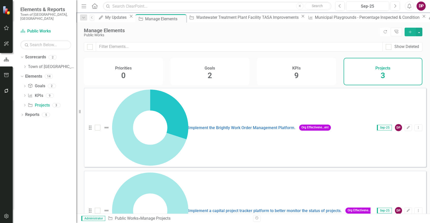
click at [412, 34] on icon "Add" at bounding box center [410, 32] width 5 height 4
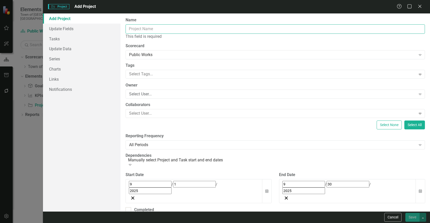
click at [253, 28] on input "Name" at bounding box center [274, 28] width 299 height 9
paste input "Great Pond Phase 1 Sewer Area Collection System"
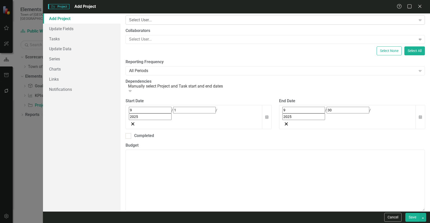
scroll to position [76, 0]
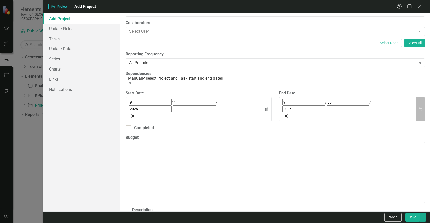
type input "Great Pond Phase 1 Sewer Area Collection System"
click at [418, 99] on button "Calendar" at bounding box center [420, 109] width 10 height 24
click at [357, 115] on button "›" at bounding box center [350, 113] width 11 height 11
click at [368, 114] on button "»" at bounding box center [362, 113] width 11 height 11
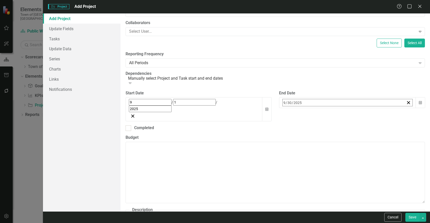
click at [302, 113] on button "‹" at bounding box center [296, 113] width 11 height 11
click at [355, 168] on button "30" at bounding box center [348, 170] width 13 height 9
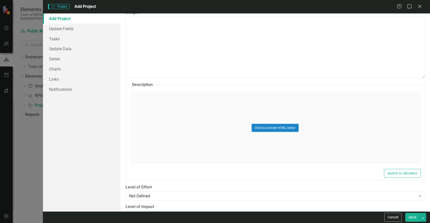
scroll to position [203, 0]
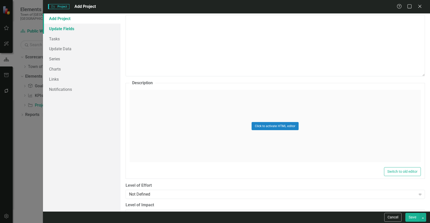
click at [70, 28] on link "Update Fields" at bounding box center [81, 29] width 77 height 10
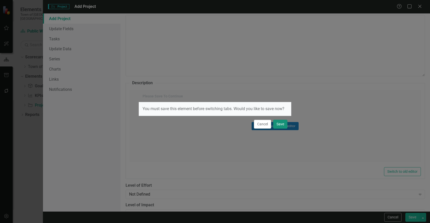
click at [284, 124] on button "Save" at bounding box center [280, 124] width 14 height 9
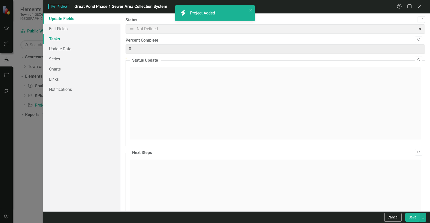
click at [61, 39] on link "Tasks" at bounding box center [81, 39] width 77 height 10
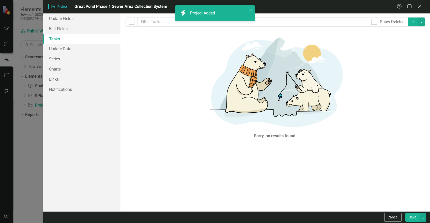
scroll to position [0, 0]
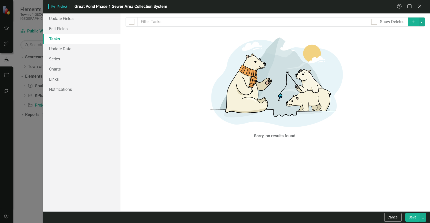
click at [415, 21] on icon "Add" at bounding box center [413, 22] width 5 height 4
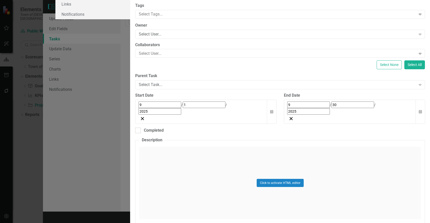
type input "Design"
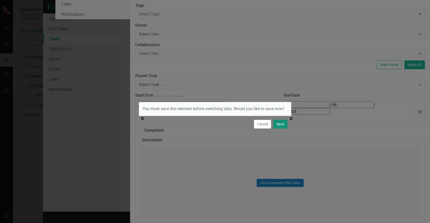
click at [278, 126] on button "Save" at bounding box center [280, 124] width 14 height 9
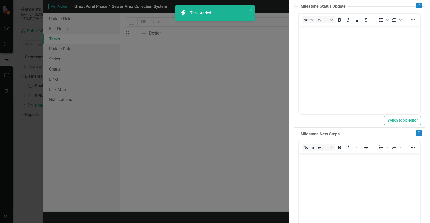
drag, startPoint x: 171, startPoint y: 48, endPoint x: 74, endPoint y: 50, distance: 96.5
click at [74, 50] on div "Tasks Task Design Help Maximize Close Update Fields Edit Fields Links Notificat…" at bounding box center [215, 111] width 430 height 223
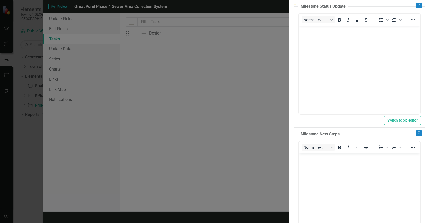
type input "95"
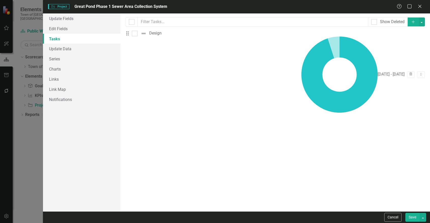
click at [411, 22] on icon "Add" at bounding box center [413, 22] width 5 height 4
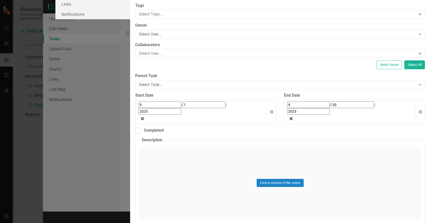
type input "Bidding"
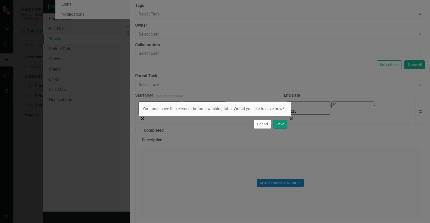
click at [280, 127] on button "Save" at bounding box center [280, 124] width 14 height 9
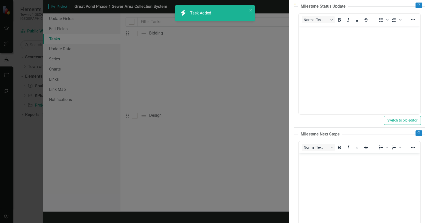
drag, startPoint x: 196, startPoint y: 50, endPoint x: 48, endPoint y: 54, distance: 148.1
click at [48, 54] on div "Tasks Task Bidding Help Maximize Close Update Fields Edit Fields Links Notifica…" at bounding box center [215, 111] width 430 height 223
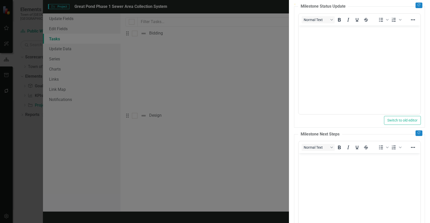
type input "50"
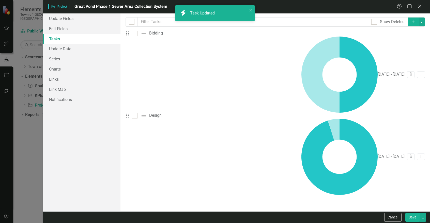
click at [412, 22] on icon "Add" at bounding box center [413, 22] width 5 height 4
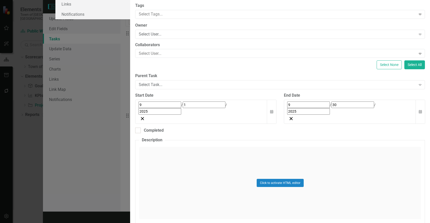
type input "Construction"
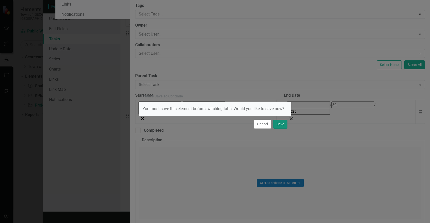
click at [279, 122] on button "Save" at bounding box center [280, 124] width 14 height 9
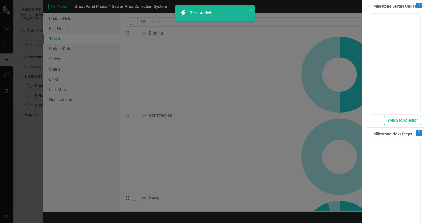
type input "0"
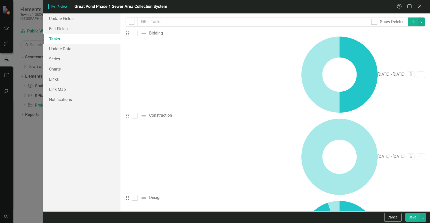
click at [414, 78] on link "Edit Edit Task" at bounding box center [400, 76] width 40 height 9
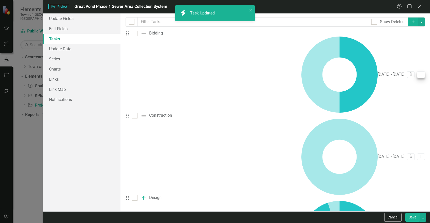
click at [419, 73] on icon "Dropdown Menu" at bounding box center [421, 74] width 4 height 3
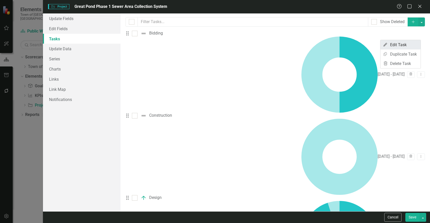
click at [411, 49] on link "Edit Edit Task" at bounding box center [400, 44] width 40 height 9
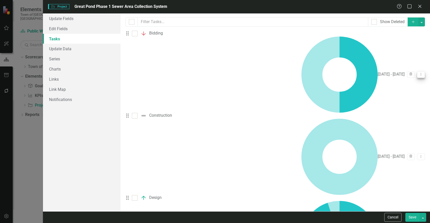
click at [419, 73] on icon "Dropdown Menu" at bounding box center [421, 74] width 4 height 3
click at [399, 43] on link "Edit Edit Task" at bounding box center [400, 44] width 40 height 9
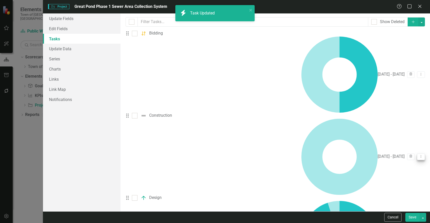
click at [419, 155] on icon "Dropdown Menu" at bounding box center [421, 156] width 4 height 3
click at [414, 60] on link "Edit Edit Task" at bounding box center [400, 60] width 40 height 9
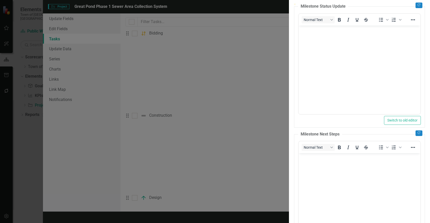
click at [177, 25] on div "icon.bolt Task Updated" at bounding box center [214, 15] width 81 height 22
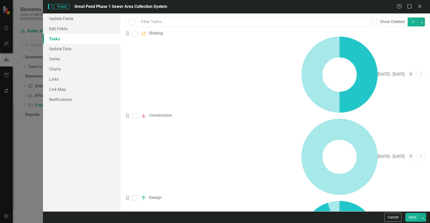
click at [408, 218] on button "Save" at bounding box center [412, 217] width 14 height 9
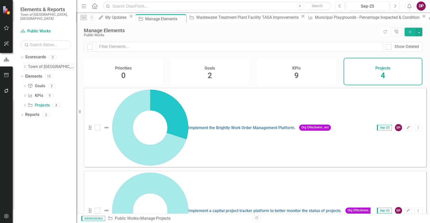
click at [25, 65] on icon "Dropdown" at bounding box center [25, 66] width 4 height 3
click at [41, 74] on link "Public Works" at bounding box center [54, 77] width 43 height 6
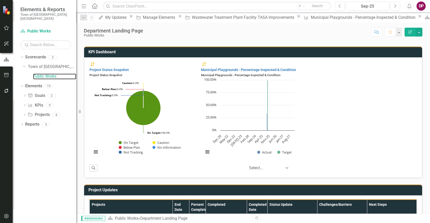
scroll to position [178, 0]
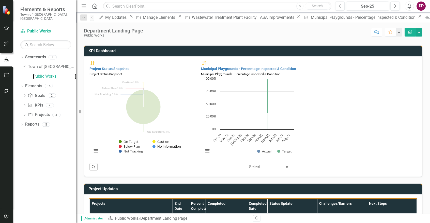
click at [159, 147] on button "Show No Information" at bounding box center [166, 146] width 28 height 5
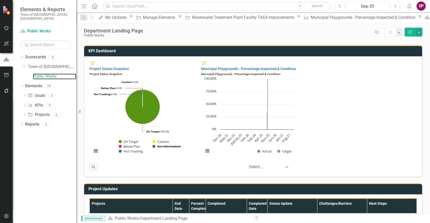
click at [159, 147] on button "Show No Information" at bounding box center [166, 146] width 28 height 5
click at [99, 152] on button "View chart menu, Chart" at bounding box center [95, 151] width 7 height 7
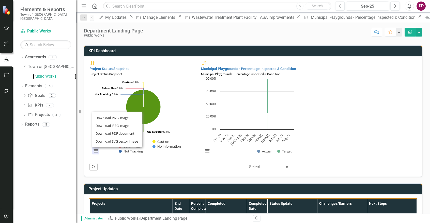
click at [99, 152] on div "Download PNG image Download JPEG image Download PDF document Download SVG vecto…" at bounding box center [117, 130] width 64 height 50
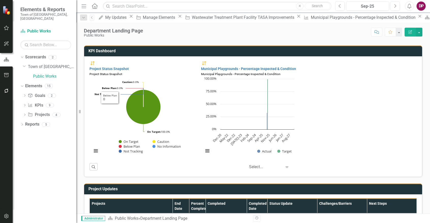
click at [120, 62] on div "Project Status Snapshot Project Status Snapshot" at bounding box center [141, 68] width 104 height 16
click at [117, 67] on link "Project Status Snapshot" at bounding box center [108, 69] width 39 height 4
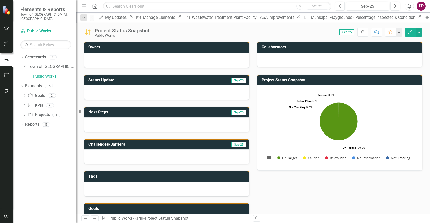
click at [283, 122] on rect "Interactive chart" at bounding box center [338, 127] width 152 height 76
click at [268, 161] on button "View chart menu, Chart" at bounding box center [268, 157] width 7 height 7
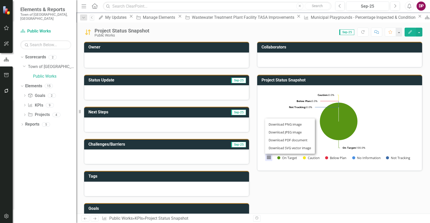
click at [267, 161] on div "Download PNG image Download JPEG image Download PDF document Download SVG vecto…" at bounding box center [290, 137] width 64 height 50
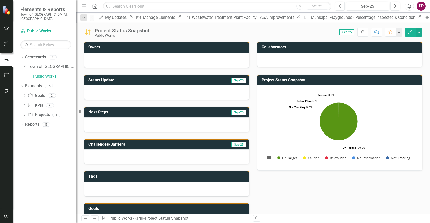
click at [413, 30] on button "Edit" at bounding box center [409, 32] width 11 height 9
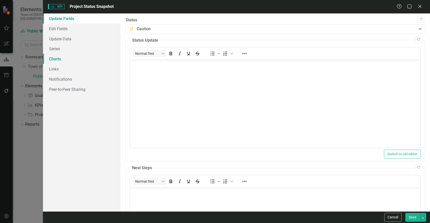
click at [63, 59] on link "Charts" at bounding box center [81, 59] width 77 height 10
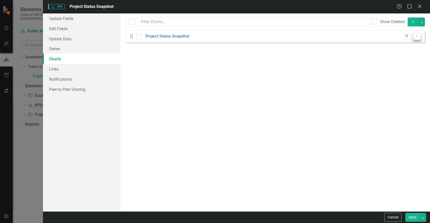
click at [416, 36] on icon "Dropdown Menu" at bounding box center [417, 36] width 4 height 3
click at [404, 45] on link "Edit Edit Chart" at bounding box center [400, 44] width 40 height 9
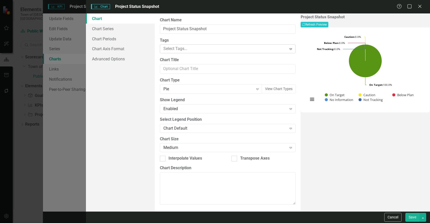
click at [179, 48] on div at bounding box center [223, 48] width 125 height 7
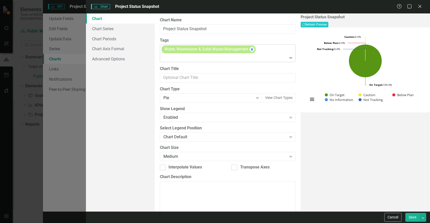
click at [288, 59] on icon "Expand" at bounding box center [290, 58] width 5 height 4
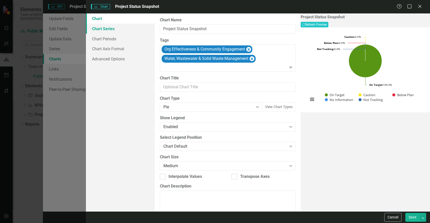
click at [108, 27] on link "Chart Series" at bounding box center [120, 29] width 69 height 10
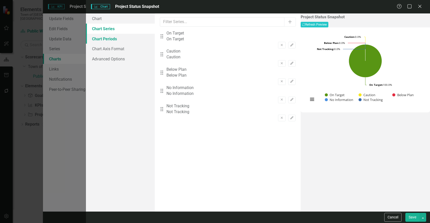
click at [104, 42] on link "Chart Periods" at bounding box center [120, 39] width 69 height 10
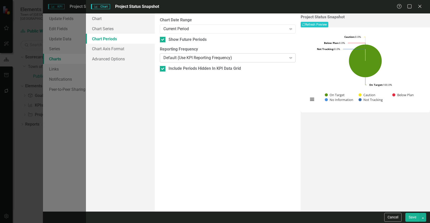
click at [182, 59] on div "Default (Use KPI Reporting Frequency)" at bounding box center [224, 58] width 123 height 6
click at [115, 50] on link "Chart Axis Format" at bounding box center [120, 49] width 69 height 10
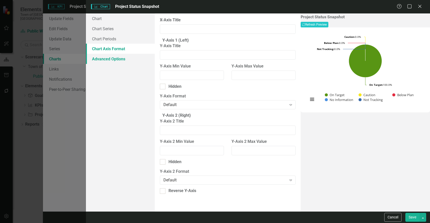
click at [114, 59] on link "Advanced Options" at bounding box center [120, 59] width 69 height 10
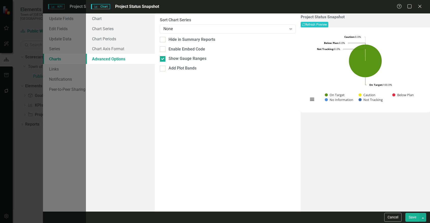
click at [413, 220] on button "Save" at bounding box center [412, 217] width 14 height 9
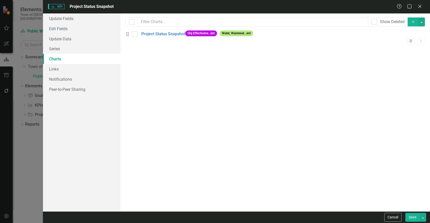
click at [415, 215] on button "Save" at bounding box center [412, 217] width 14 height 9
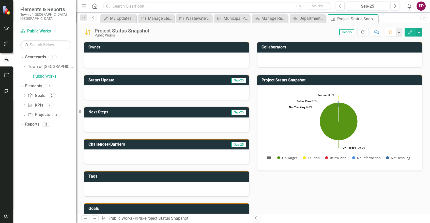
click at [409, 31] on icon "Edit" at bounding box center [410, 32] width 5 height 4
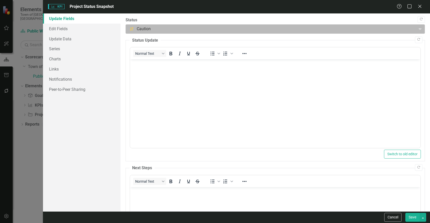
click at [211, 31] on div at bounding box center [271, 29] width 284 height 7
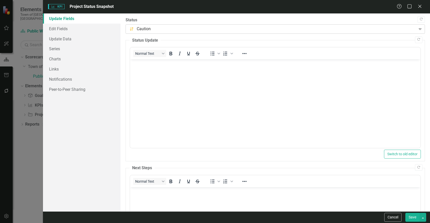
click at [211, 31] on div at bounding box center [271, 29] width 284 height 7
click at [420, 8] on icon "Close" at bounding box center [419, 6] width 6 height 5
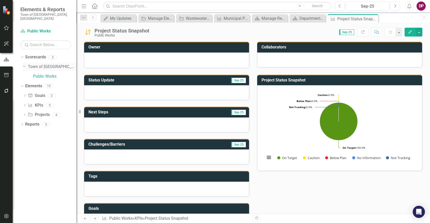
click at [35, 64] on link "Town of [GEOGRAPHIC_DATA]" at bounding box center [52, 67] width 48 height 6
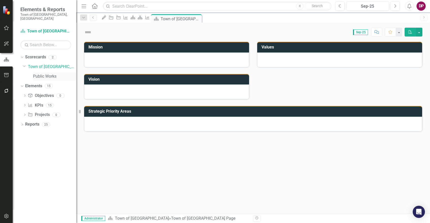
click at [42, 74] on link "Public Works" at bounding box center [54, 77] width 43 height 6
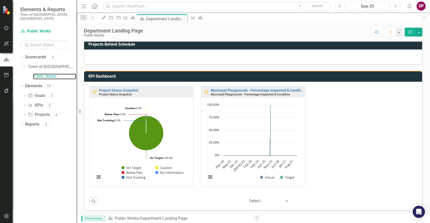
scroll to position [0, 0]
click at [40, 112] on link "Project Projects" at bounding box center [39, 115] width 22 height 6
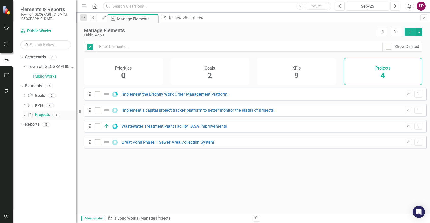
checkbox input "false"
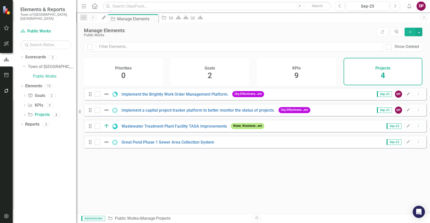
click at [407, 33] on button "Add" at bounding box center [409, 32] width 11 height 9
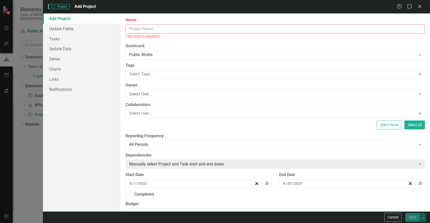
click at [155, 30] on input "Name" at bounding box center [274, 28] width 299 height 9
paste input "John Neill Youth Baseball Complex – Gifford Street"
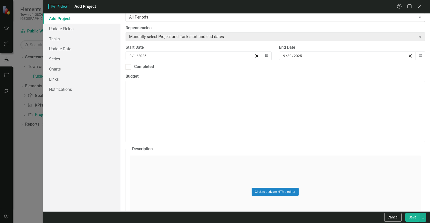
scroll to position [127, 0]
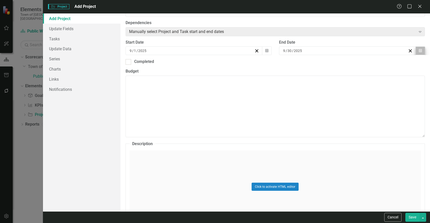
type input "John Neill Youth Baseball Complex – Gifford Street"
click at [419, 52] on icon "Calendar" at bounding box center [420, 51] width 3 height 4
click at [368, 63] on button "»" at bounding box center [362, 60] width 11 height 11
click at [302, 64] on button "‹" at bounding box center [296, 60] width 11 height 11
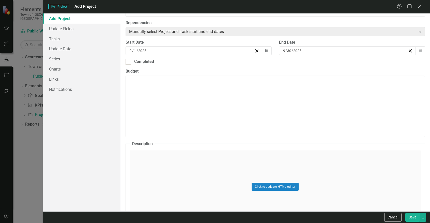
click at [302, 64] on button "‹" at bounding box center [296, 60] width 11 height 11
click at [326, 115] on abbr "30" at bounding box center [324, 114] width 4 height 4
click at [267, 50] on button "Calendar" at bounding box center [267, 50] width 10 height 9
click at [148, 62] on button "‹" at bounding box center [142, 60] width 11 height 11
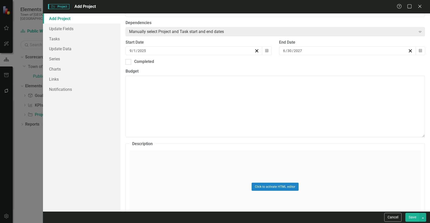
click at [148, 62] on button "‹" at bounding box center [142, 60] width 11 height 11
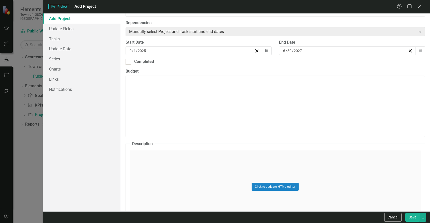
click at [148, 62] on button "‹" at bounding box center [142, 60] width 11 height 11
click at [177, 95] on button "15" at bounding box center [170, 95] width 13 height 9
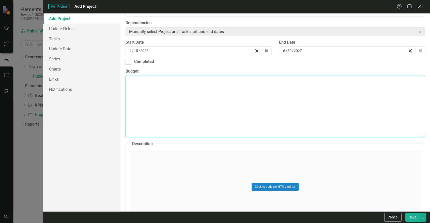
click at [195, 95] on textarea "Budget" at bounding box center [274, 106] width 299 height 61
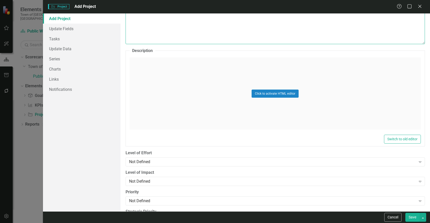
scroll to position [241, 0]
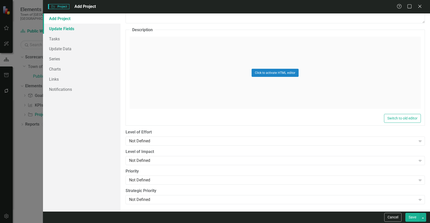
click at [71, 31] on link "Update Fields" at bounding box center [81, 29] width 77 height 10
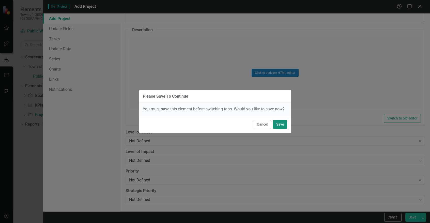
click at [281, 123] on button "Save" at bounding box center [280, 124] width 14 height 9
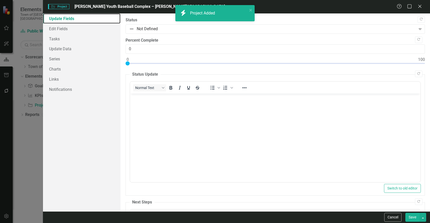
scroll to position [0, 0]
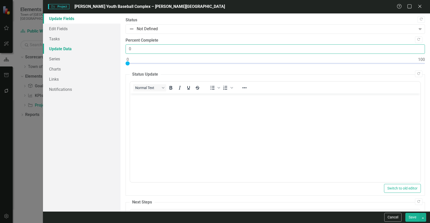
drag, startPoint x: 135, startPoint y: 46, endPoint x: 110, endPoint y: 50, distance: 25.2
click at [110, 50] on div "Update Fields Edit Fields Tasks Update Data Series Charts Links Notifications "…" at bounding box center [236, 112] width 387 height 198
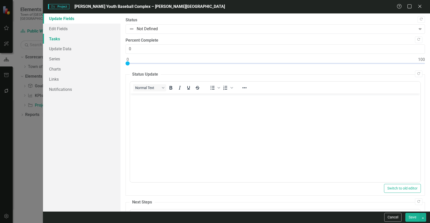
click at [50, 39] on link "Tasks" at bounding box center [81, 39] width 77 height 10
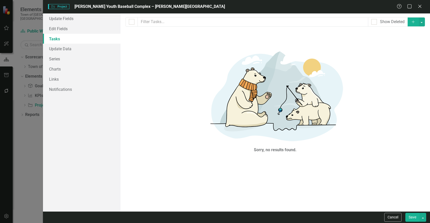
click at [413, 21] on icon "Add" at bounding box center [413, 22] width 5 height 4
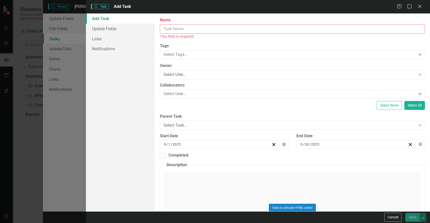
click at [180, 30] on input "Name" at bounding box center [292, 28] width 265 height 9
click at [196, 28] on input "Name" at bounding box center [292, 28] width 265 height 9
paste input "Site Investigation Phase - 75% complete – January 2025 – present."
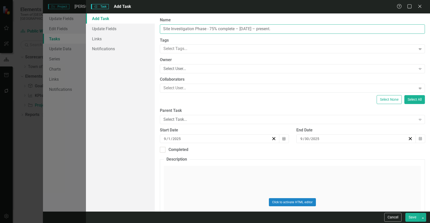
drag, startPoint x: 235, startPoint y: 28, endPoint x: 307, endPoint y: 20, distance: 72.3
click at [307, 20] on div "Name Site Investigation Phase - 75% complete – January 2025 – present." at bounding box center [292, 25] width 265 height 17
type input "Site Investigation Phase - 75% complete"
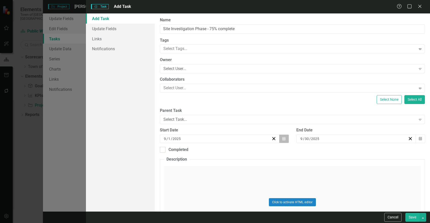
click at [280, 140] on button "Calendar" at bounding box center [284, 139] width 10 height 9
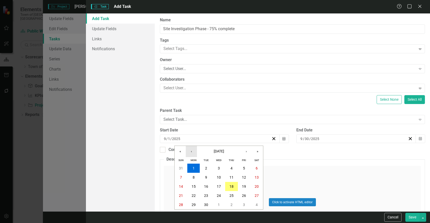
click at [188, 153] on button "‹" at bounding box center [191, 151] width 11 height 11
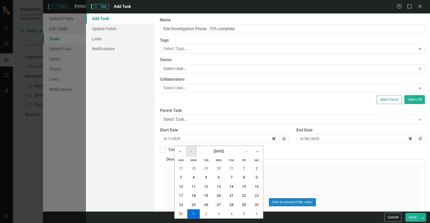
click at [188, 153] on button "‹" at bounding box center [191, 151] width 11 height 11
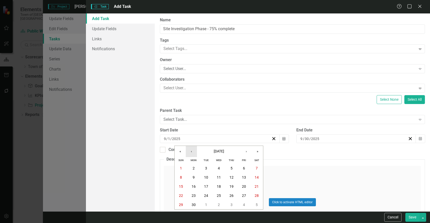
click at [188, 153] on button "‹" at bounding box center [191, 151] width 11 height 11
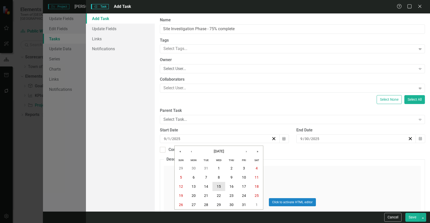
click at [220, 187] on abbr "15" at bounding box center [219, 187] width 4 height 4
click at [381, 154] on div "ClearPoint Can Do More! How ClearPoint Can Help Close Enterprise plans can auto…" at bounding box center [292, 112] width 275 height 198
click at [111, 28] on link "Update Fields" at bounding box center [120, 29] width 69 height 10
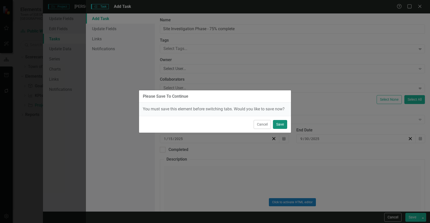
click at [275, 122] on button "Save" at bounding box center [280, 124] width 14 height 9
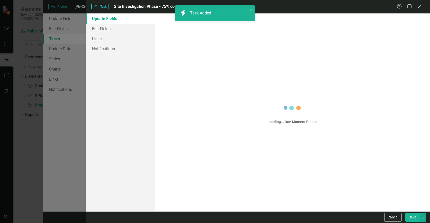
checkbox input "false"
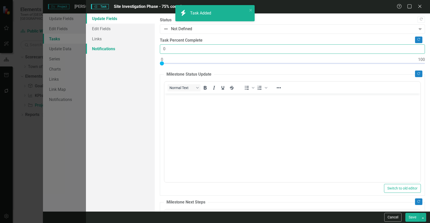
drag, startPoint x: 173, startPoint y: 48, endPoint x: 130, endPoint y: 46, distance: 43.5
click at [130, 46] on div "Update Fields Edit Fields Links Notifications "Update" fields in ClearPoint are…" at bounding box center [258, 112] width 344 height 198
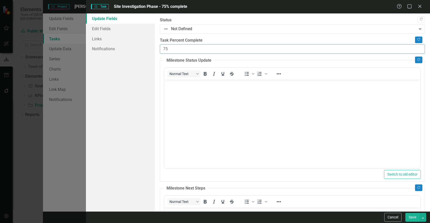
type input "75"
click at [137, 87] on div "Update Fields Edit Fields Links Notifications" at bounding box center [120, 112] width 69 height 198
click at [416, 218] on button "Save" at bounding box center [412, 217] width 14 height 9
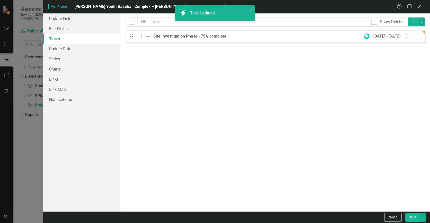
click at [412, 22] on icon "Add" at bounding box center [413, 22] width 5 height 4
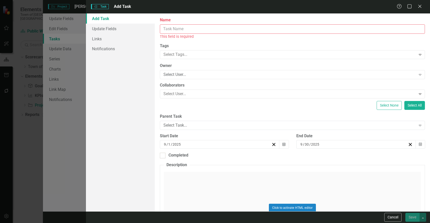
click at [240, 25] on input "Name" at bounding box center [292, 28] width 265 height 9
paste input "Design Permitting Phase – 25% complete"
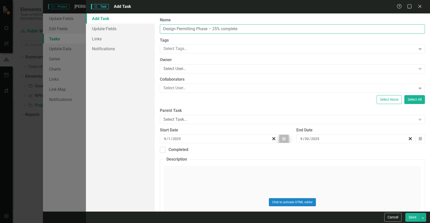
type input "Design Permitting Phase – 25% complete"
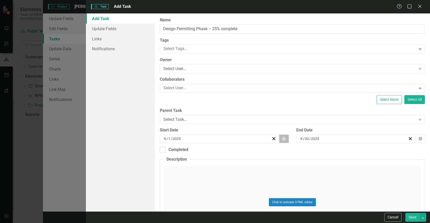
click at [282, 138] on icon "Calendar" at bounding box center [283, 139] width 3 height 4
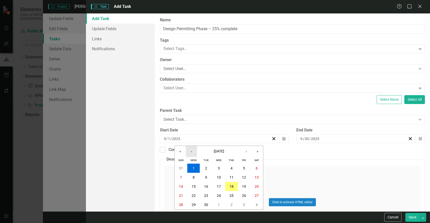
click at [193, 153] on button "‹" at bounding box center [191, 151] width 11 height 11
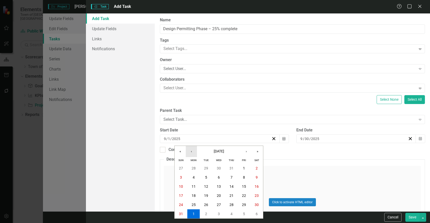
click at [193, 153] on button "‹" at bounding box center [191, 151] width 11 height 11
click at [194, 152] on button "‹" at bounding box center [191, 151] width 11 height 11
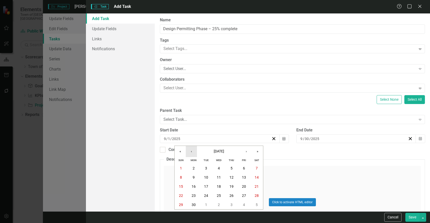
click at [194, 152] on button "‹" at bounding box center [191, 151] width 11 height 11
click at [216, 198] on button "21" at bounding box center [218, 195] width 13 height 9
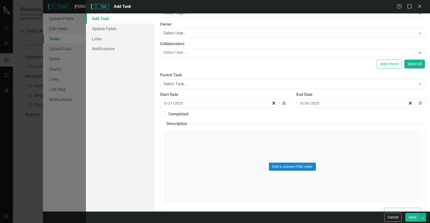
scroll to position [51, 0]
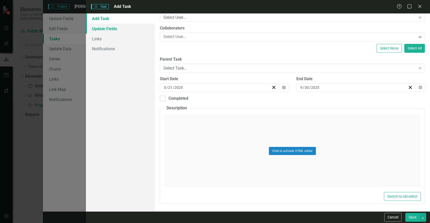
click at [106, 28] on link "Update Fields" at bounding box center [120, 29] width 69 height 10
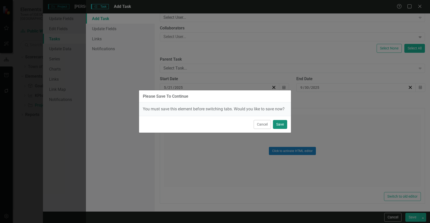
click at [284, 124] on button "Save" at bounding box center [280, 124] width 14 height 9
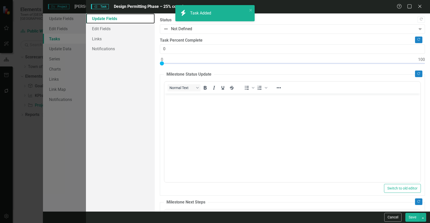
scroll to position [0, 0]
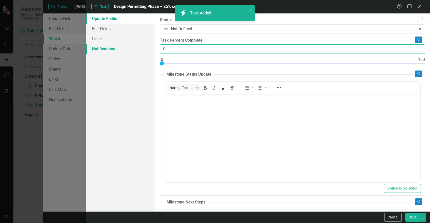
drag, startPoint x: 172, startPoint y: 50, endPoint x: 90, endPoint y: 48, distance: 81.8
click at [90, 48] on div "Update Fields Edit Fields Links Notifications "Update" fields in ClearPoint are…" at bounding box center [258, 112] width 344 height 198
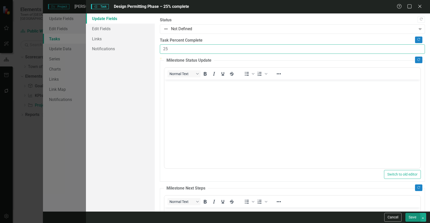
type input "25"
click at [413, 216] on button "Save" at bounding box center [412, 217] width 14 height 9
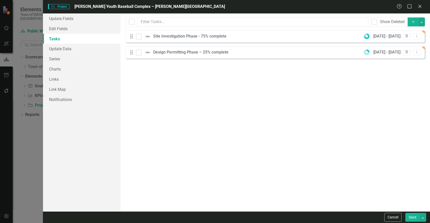
click at [412, 21] on icon "Add" at bounding box center [413, 22] width 5 height 4
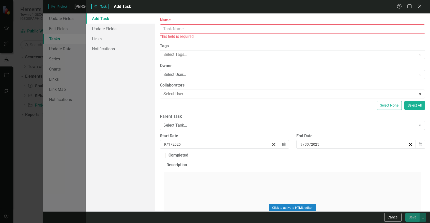
click at [219, 26] on input "Name" at bounding box center [292, 28] width 265 height 9
paste input "Advertisement / Bidding Phase"
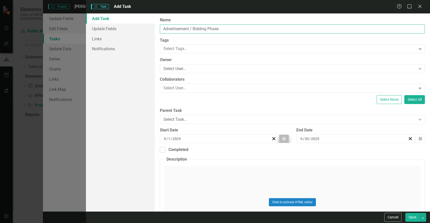
type input "Advertisement / Bidding Phase"
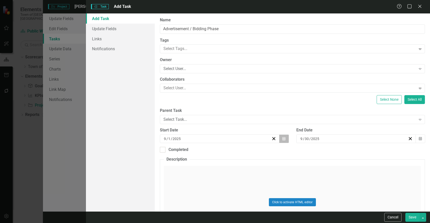
click at [283, 139] on icon "Calendar" at bounding box center [283, 139] width 3 height 4
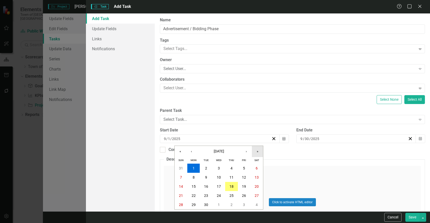
click at [257, 150] on button "»" at bounding box center [257, 151] width 11 height 11
click at [182, 151] on button "«" at bounding box center [180, 151] width 11 height 11
click at [189, 149] on button "‹" at bounding box center [191, 151] width 11 height 11
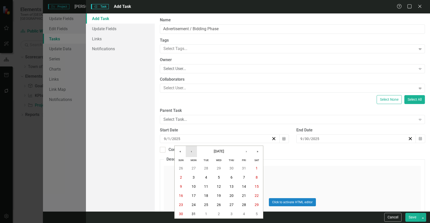
click at [189, 149] on button "‹" at bounding box center [191, 151] width 11 height 11
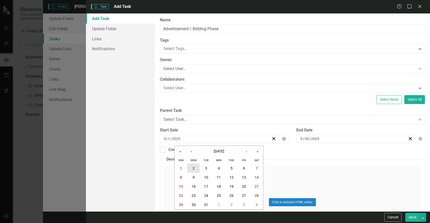
click at [196, 166] on button "2" at bounding box center [193, 168] width 13 height 9
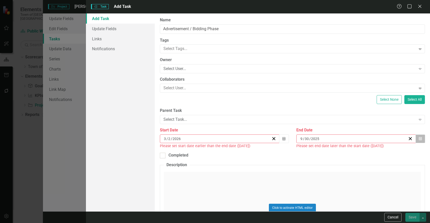
click at [415, 141] on button "Calendar" at bounding box center [420, 139] width 10 height 9
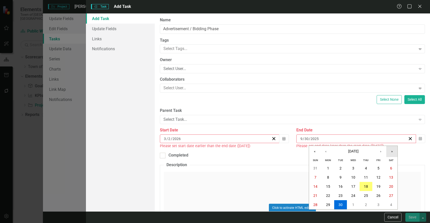
click at [392, 153] on button "»" at bounding box center [391, 151] width 11 height 11
click at [327, 153] on button "‹" at bounding box center [325, 151] width 11 height 11
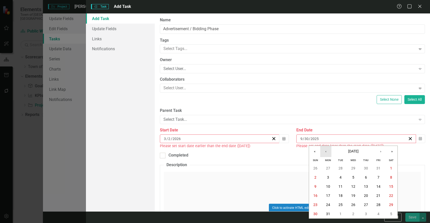
click at [327, 153] on button "‹" at bounding box center [325, 151] width 11 height 11
click at [378, 168] on abbr "1" at bounding box center [378, 168] width 2 height 4
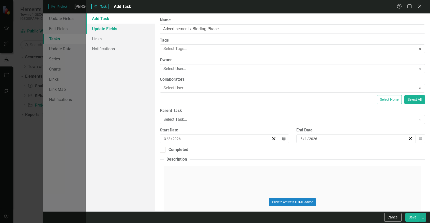
click at [113, 28] on link "Update Fields" at bounding box center [120, 29] width 69 height 10
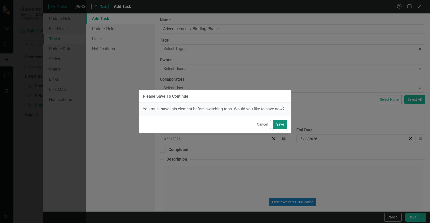
click at [278, 125] on button "Save" at bounding box center [280, 124] width 14 height 9
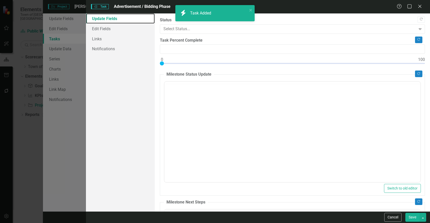
type input "0"
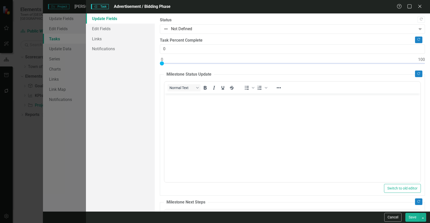
click at [414, 217] on button "Save" at bounding box center [412, 217] width 14 height 9
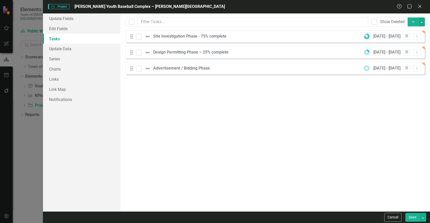
click at [412, 23] on icon "Add" at bounding box center [413, 22] width 5 height 4
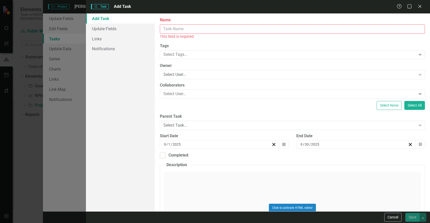
click at [188, 31] on input "Name" at bounding box center [292, 28] width 265 height 9
paste input "Construction Phase"
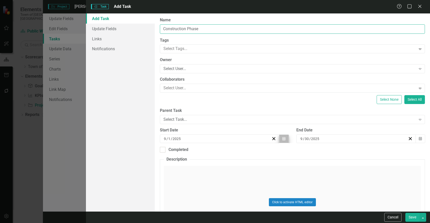
type input "Construction Phase"
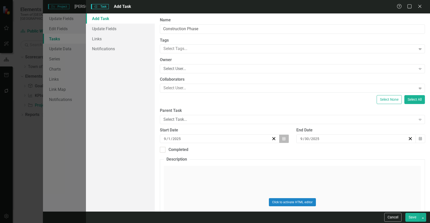
click at [282, 139] on icon "Calendar" at bounding box center [283, 139] width 3 height 4
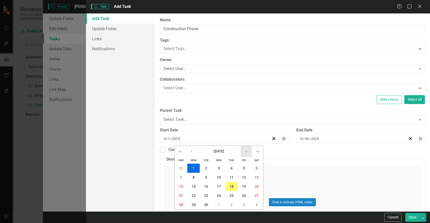
click at [246, 153] on button "›" at bounding box center [246, 151] width 11 height 11
click at [261, 151] on button "»" at bounding box center [257, 151] width 11 height 11
click at [188, 151] on button "‹" at bounding box center [191, 151] width 11 height 11
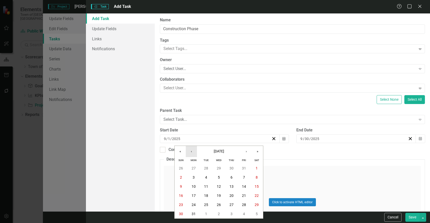
click at [188, 151] on button "‹" at bounding box center [191, 151] width 11 height 11
click at [247, 169] on button "1" at bounding box center [244, 168] width 13 height 9
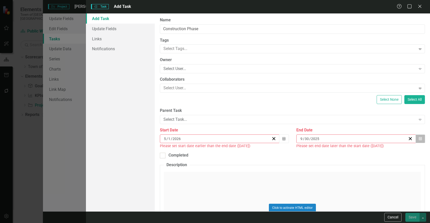
click at [419, 138] on icon "Calendar" at bounding box center [420, 139] width 3 height 4
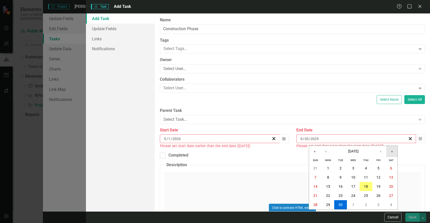
click at [393, 151] on button "»" at bounding box center [391, 151] width 11 height 11
click at [329, 151] on button "‹" at bounding box center [325, 151] width 11 height 11
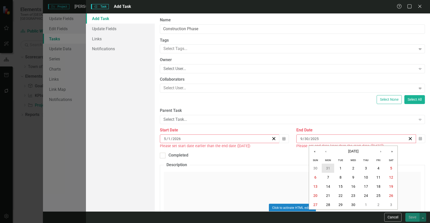
click at [329, 165] on button "31" at bounding box center [328, 168] width 13 height 9
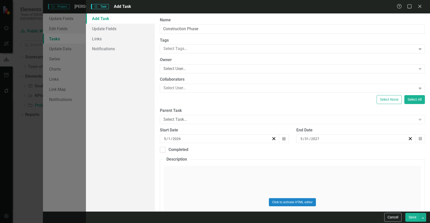
click at [413, 218] on button "Save" at bounding box center [412, 217] width 14 height 9
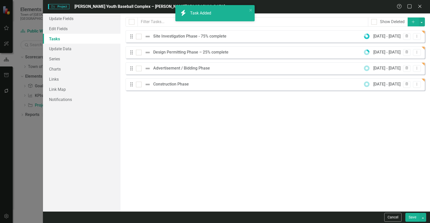
click at [412, 23] on icon "Add" at bounding box center [413, 22] width 5 height 4
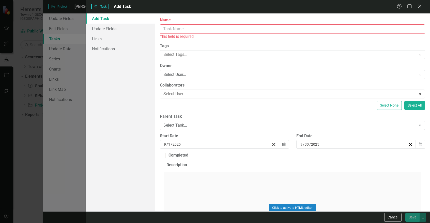
click at [183, 31] on input "Name" at bounding box center [292, 28] width 265 height 9
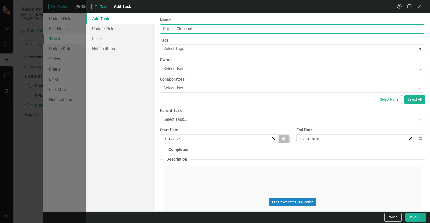
type input "Project Closeout"
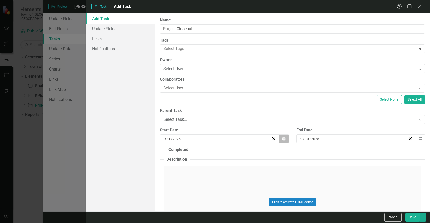
click at [284, 140] on button "Calendar" at bounding box center [284, 139] width 10 height 9
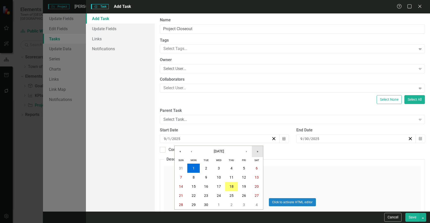
click at [257, 151] on button "»" at bounding box center [257, 151] width 11 height 11
click at [179, 150] on button "«" at bounding box center [180, 151] width 11 height 11
click at [188, 150] on button "‹" at bounding box center [191, 151] width 11 height 11
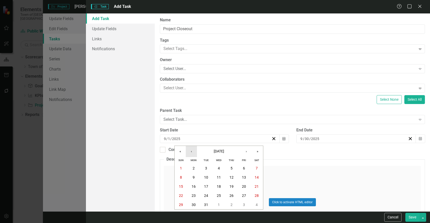
click at [189, 151] on button "‹" at bounding box center [191, 151] width 11 height 11
drag, startPoint x: 207, startPoint y: 185, endPoint x: 214, endPoint y: 184, distance: 6.8
click at [208, 185] on abbr "15" at bounding box center [206, 187] width 4 height 4
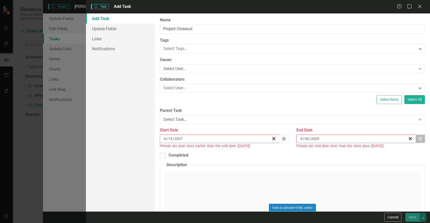
click at [419, 140] on icon "Calendar" at bounding box center [420, 139] width 3 height 4
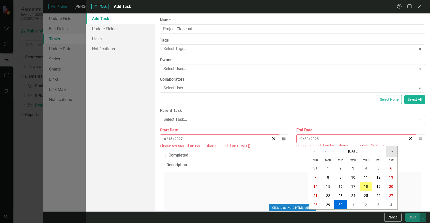
click at [391, 151] on button "»" at bounding box center [391, 151] width 11 height 11
click at [329, 153] on button "‹" at bounding box center [325, 151] width 11 height 11
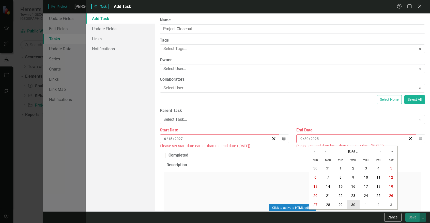
click at [356, 203] on button "30" at bounding box center [353, 204] width 13 height 9
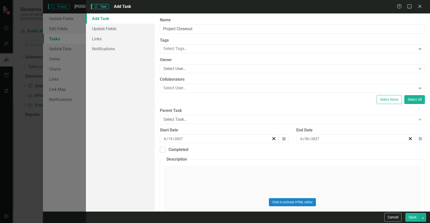
click at [410, 220] on button "Save" at bounding box center [412, 217] width 14 height 9
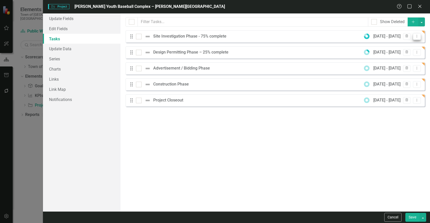
click at [417, 37] on icon at bounding box center [417, 36] width 1 height 3
click at [401, 48] on link "Edit Edit Task" at bounding box center [400, 44] width 40 height 9
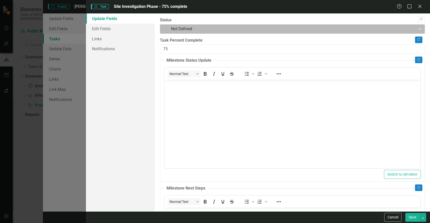
click at [234, 30] on div at bounding box center [287, 29] width 249 height 7
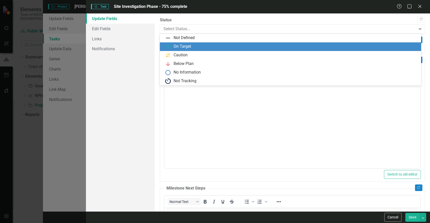
click at [216, 48] on div "On Target" at bounding box center [291, 47] width 253 height 6
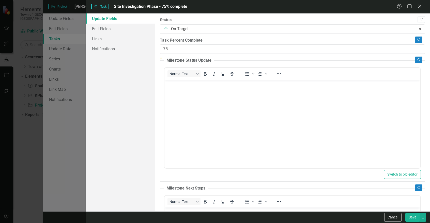
click at [415, 217] on button "Save" at bounding box center [412, 217] width 14 height 9
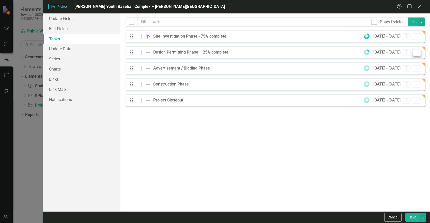
click at [417, 52] on icon "Dropdown Menu" at bounding box center [417, 52] width 4 height 3
click at [414, 62] on link "Edit Edit Task" at bounding box center [400, 60] width 40 height 9
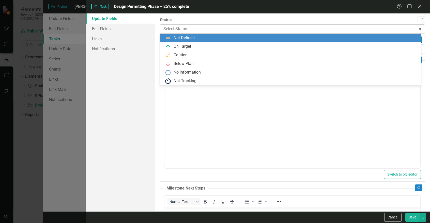
click at [180, 29] on div at bounding box center [287, 29] width 249 height 7
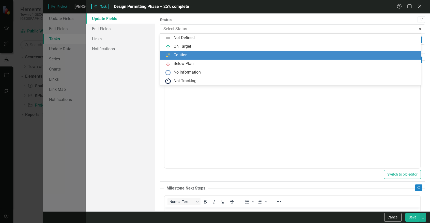
click at [175, 54] on div "Caution" at bounding box center [180, 55] width 14 height 6
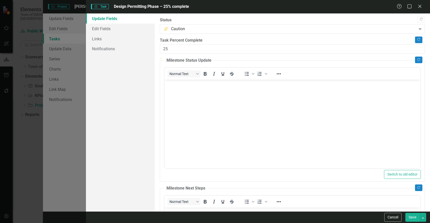
click at [411, 219] on button "Save" at bounding box center [412, 217] width 14 height 9
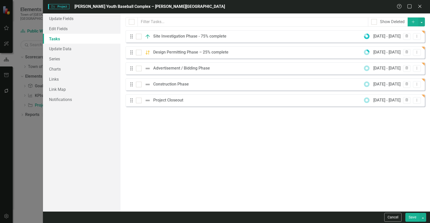
click at [414, 220] on button "Save" at bounding box center [412, 217] width 14 height 9
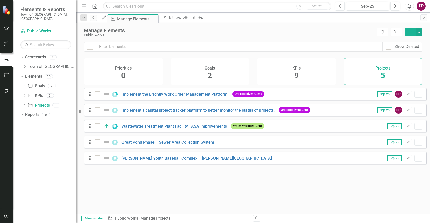
click at [406, 160] on icon "Edit" at bounding box center [408, 158] width 4 height 3
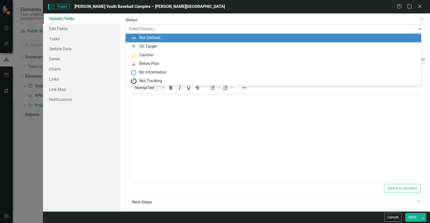
click at [192, 26] on div at bounding box center [271, 29] width 284 height 7
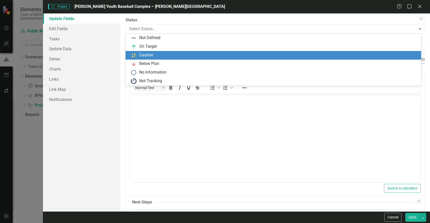
click at [194, 53] on div "Caution" at bounding box center [274, 55] width 287 height 6
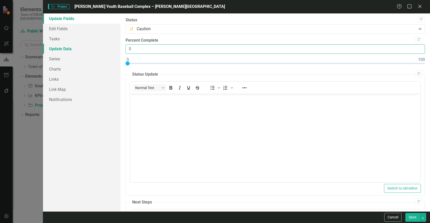
drag, startPoint x: 194, startPoint y: 53, endPoint x: 119, endPoint y: 49, distance: 75.0
click at [119, 49] on div "Update Fields Edit Fields Tasks Update Data Series Charts Links Link Map Notifi…" at bounding box center [236, 112] width 387 height 198
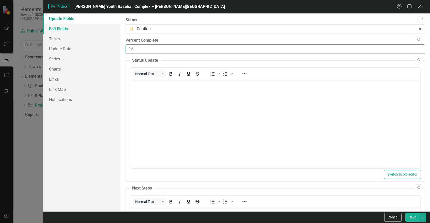
type input "15"
click at [56, 30] on link "Edit Fields" at bounding box center [81, 29] width 77 height 10
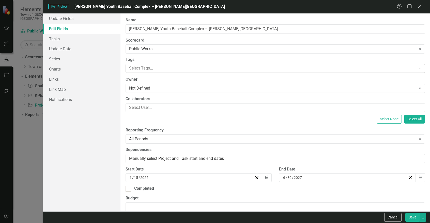
click at [167, 68] on div at bounding box center [271, 68] width 289 height 7
click at [113, 162] on div "Update Fields Edit Fields Tasks Update Data Series Charts Links Link Map Notifi…" at bounding box center [81, 112] width 77 height 198
click at [412, 222] on div "Cancel Save" at bounding box center [236, 218] width 387 height 12
click at [411, 214] on button "Save" at bounding box center [412, 217] width 14 height 9
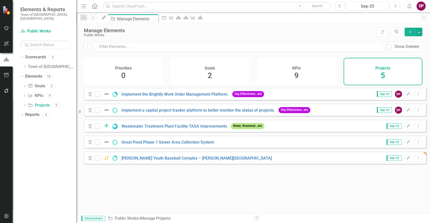
click at [49, 162] on div "Dropdown Scorecards 2 Dropdown Town of Falmouth Public Works Dropdown Elements …" at bounding box center [45, 138] width 64 height 170
